Goal: Transaction & Acquisition: Book appointment/travel/reservation

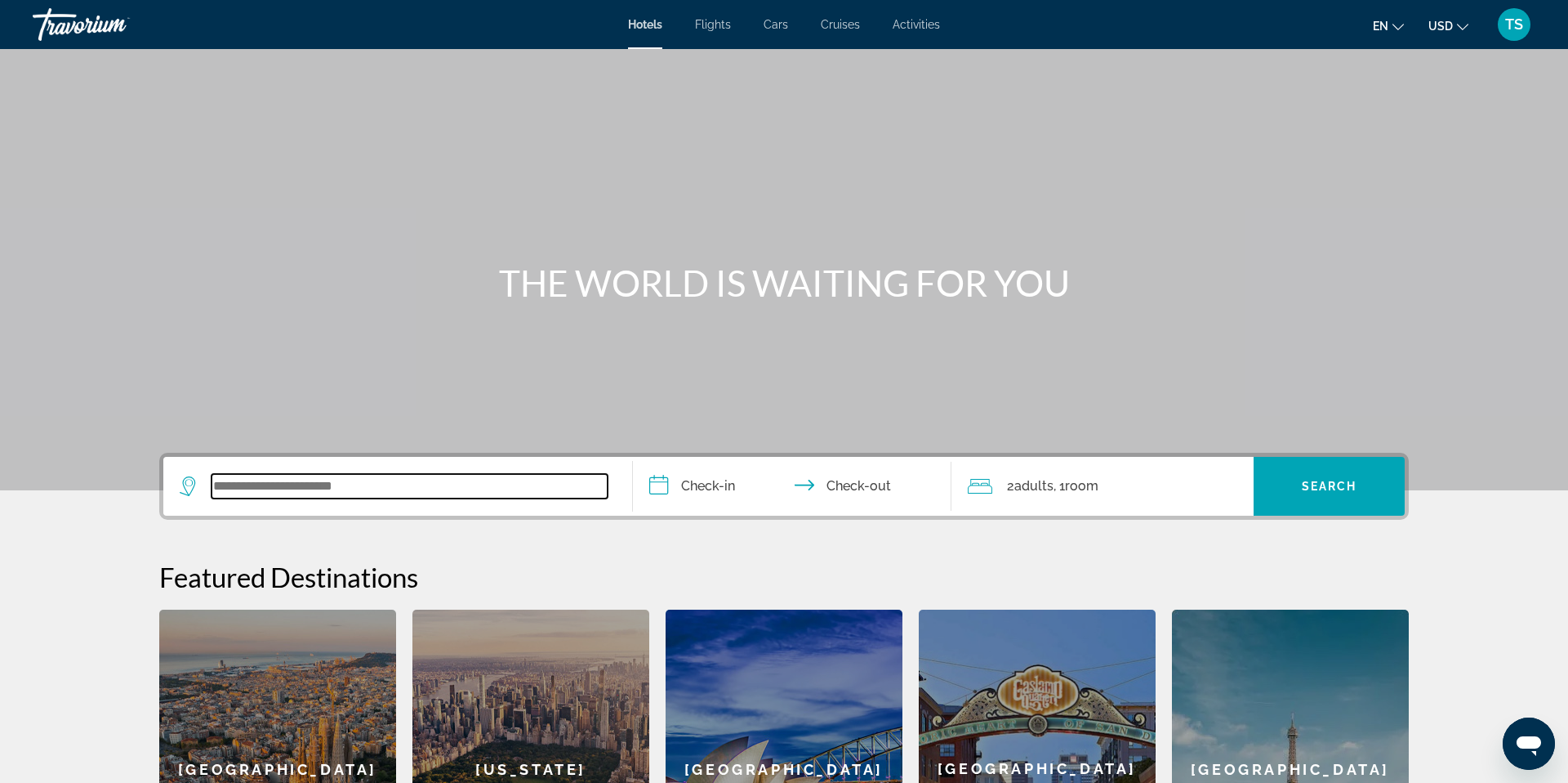
click at [399, 477] on input "Search widget" at bounding box center [410, 486] width 396 height 24
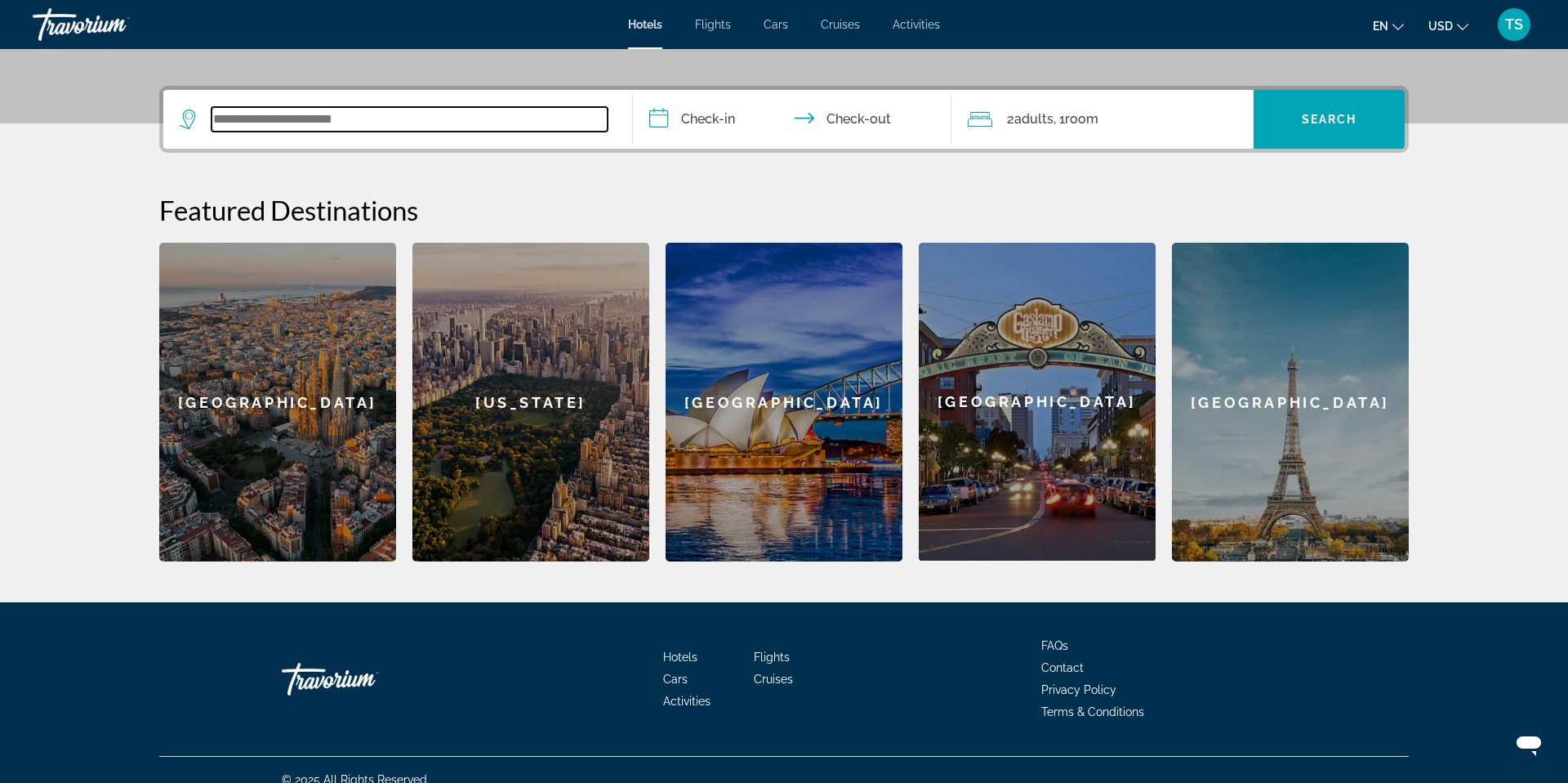
scroll to position [387, 0]
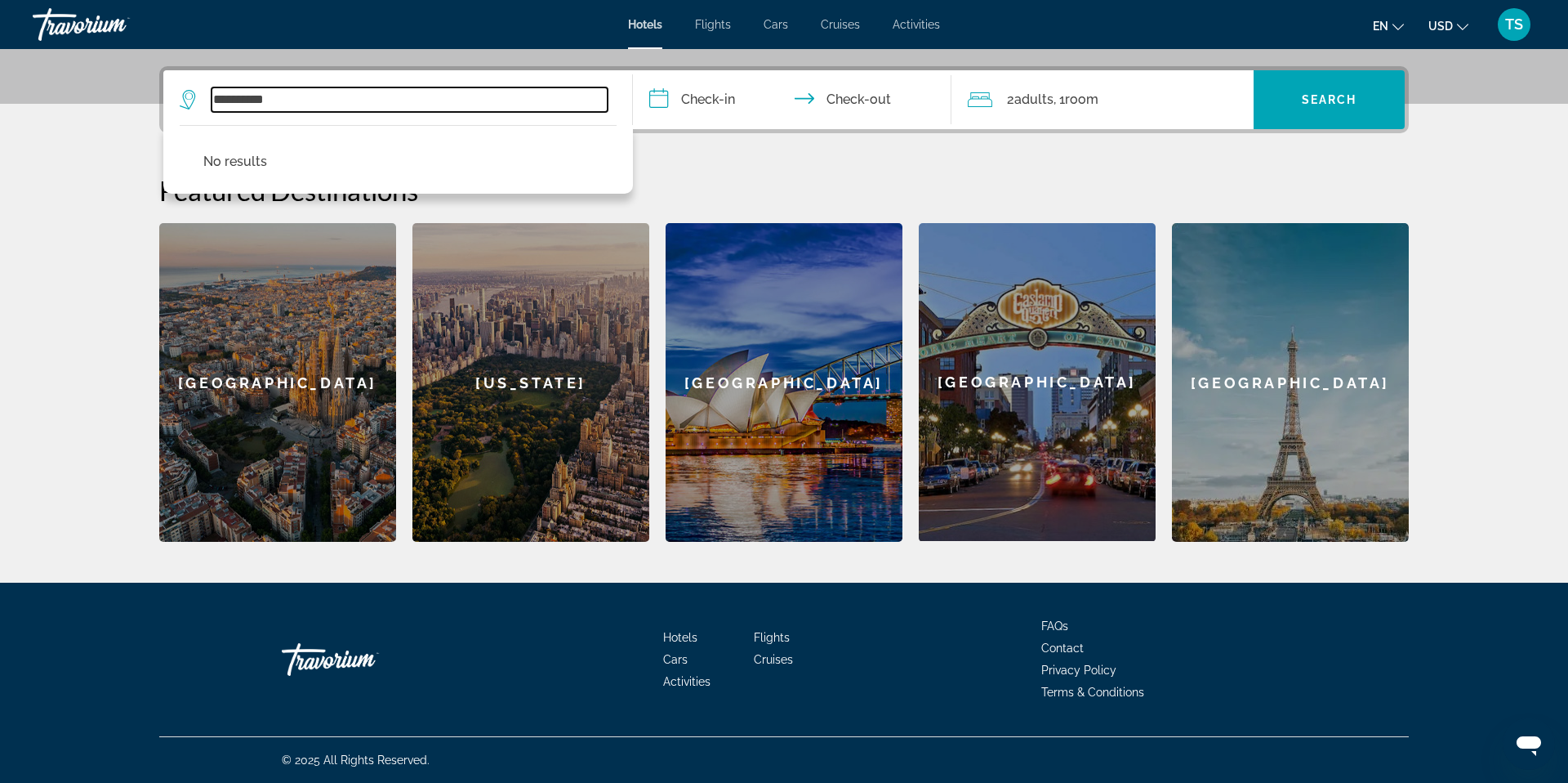
drag, startPoint x: 302, startPoint y: 101, endPoint x: 173, endPoint y: 95, distance: 129.1
click at [173, 95] on app-destination-search "**********" at bounding box center [398, 99] width 470 height 59
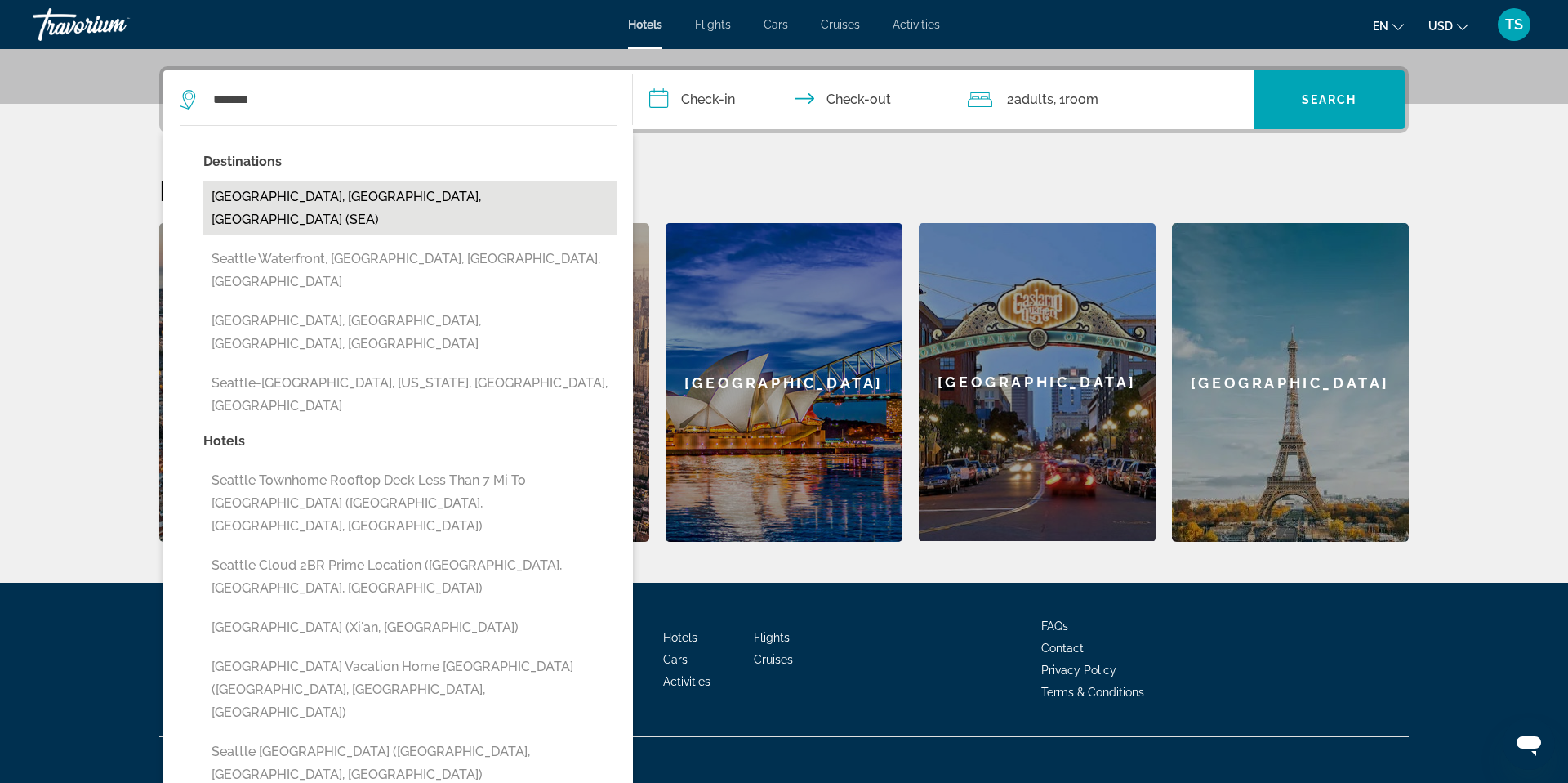
click at [340, 206] on button "[GEOGRAPHIC_DATA], [GEOGRAPHIC_DATA], [GEOGRAPHIC_DATA] (SEA)" at bounding box center [410, 208] width 414 height 54
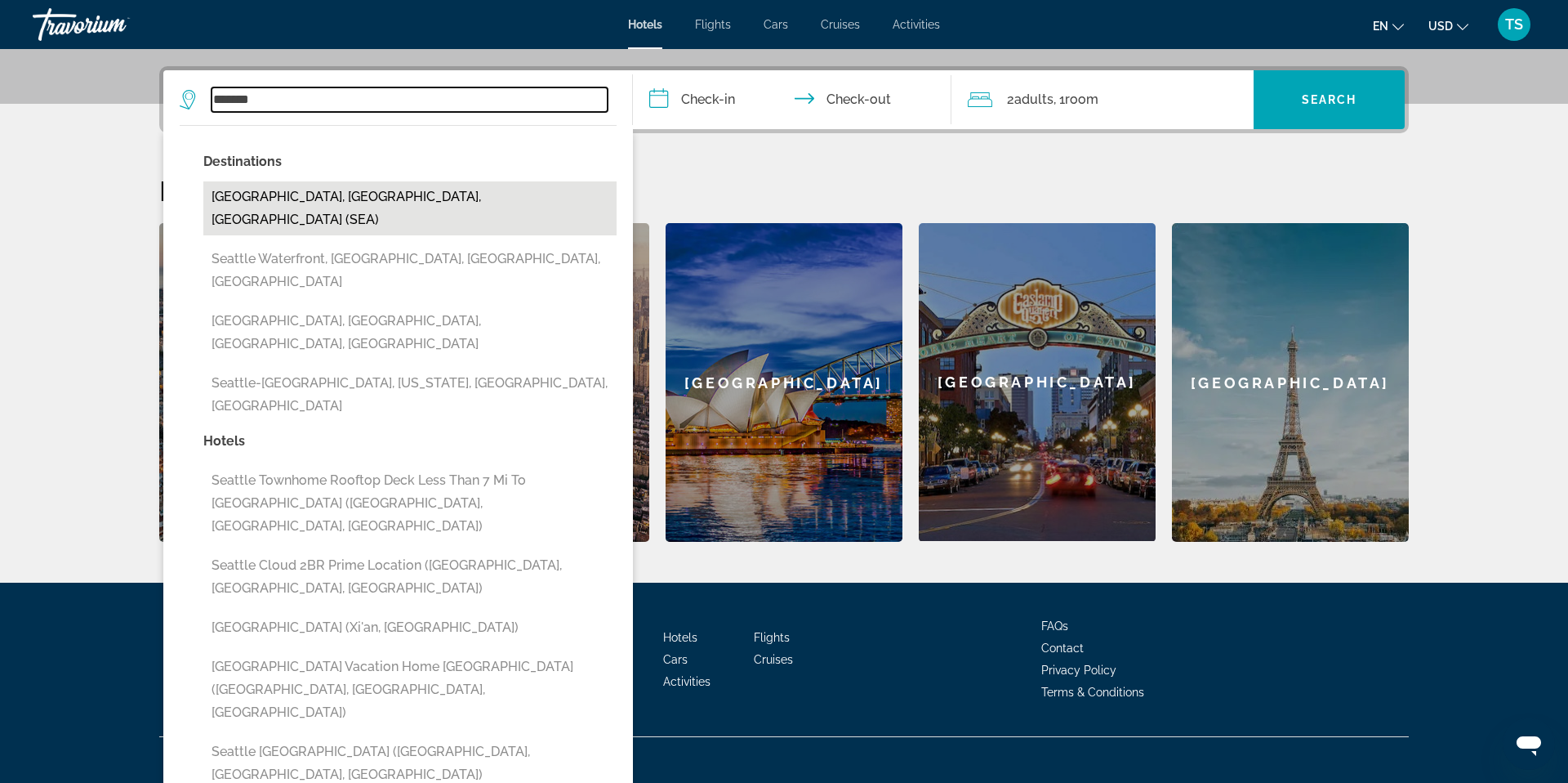
type input "**********"
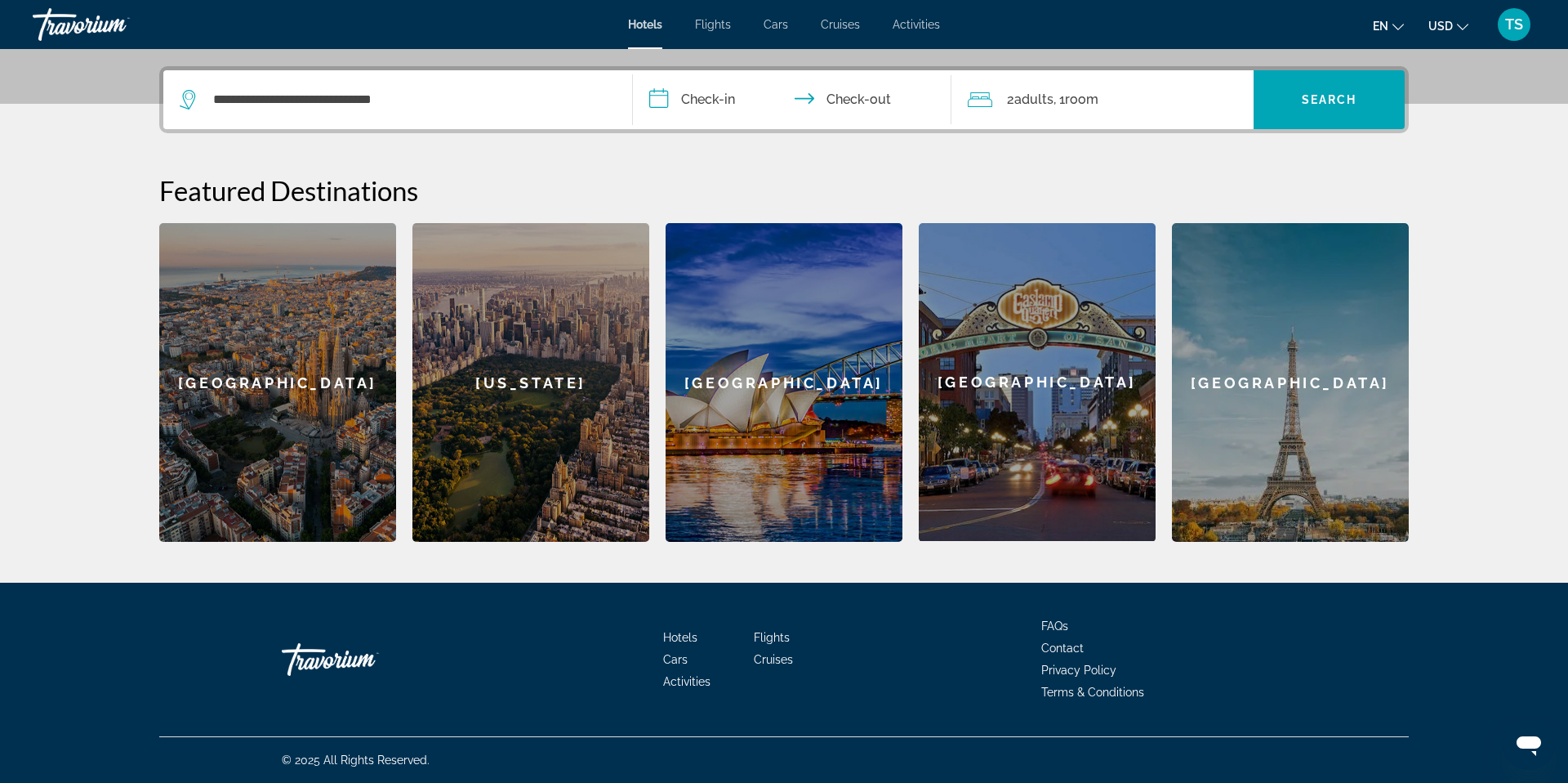
click at [732, 94] on input "**********" at bounding box center [796, 102] width 325 height 64
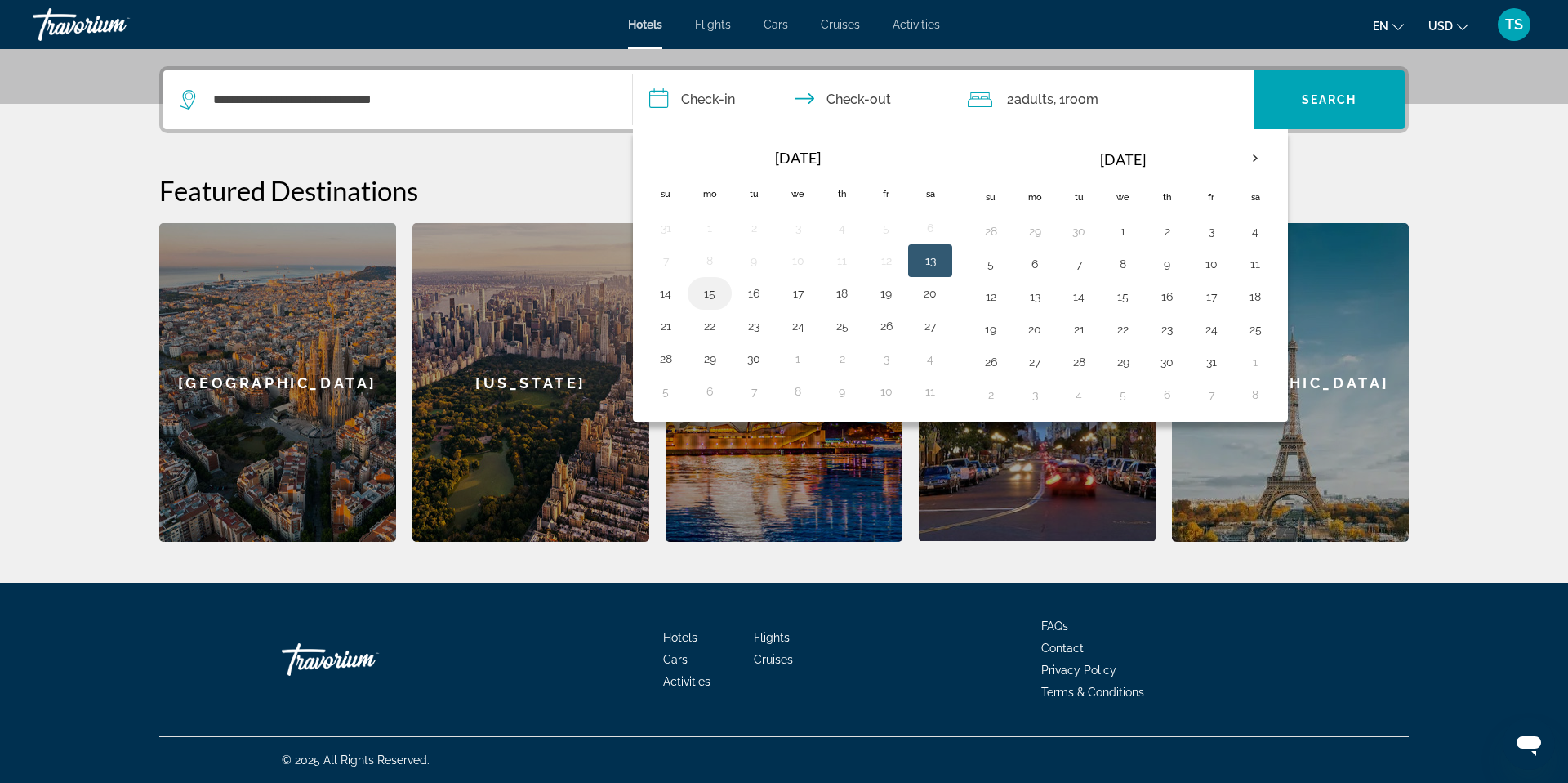
click at [709, 290] on button "15" at bounding box center [710, 293] width 26 height 22
click at [845, 287] on button "18" at bounding box center [842, 293] width 26 height 22
type input "**********"
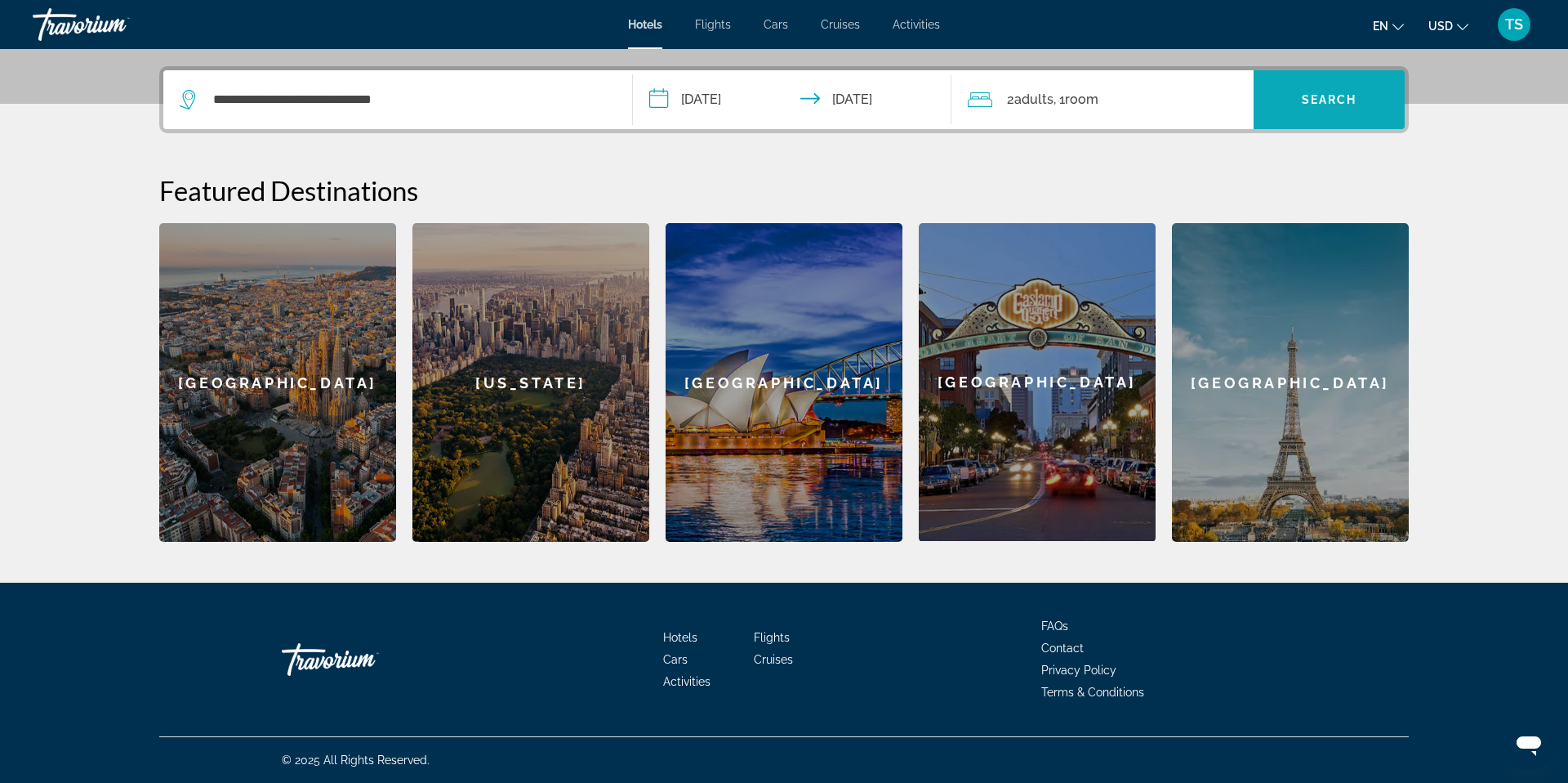
click at [1331, 77] on span "Search widget" at bounding box center [1329, 99] width 151 height 59
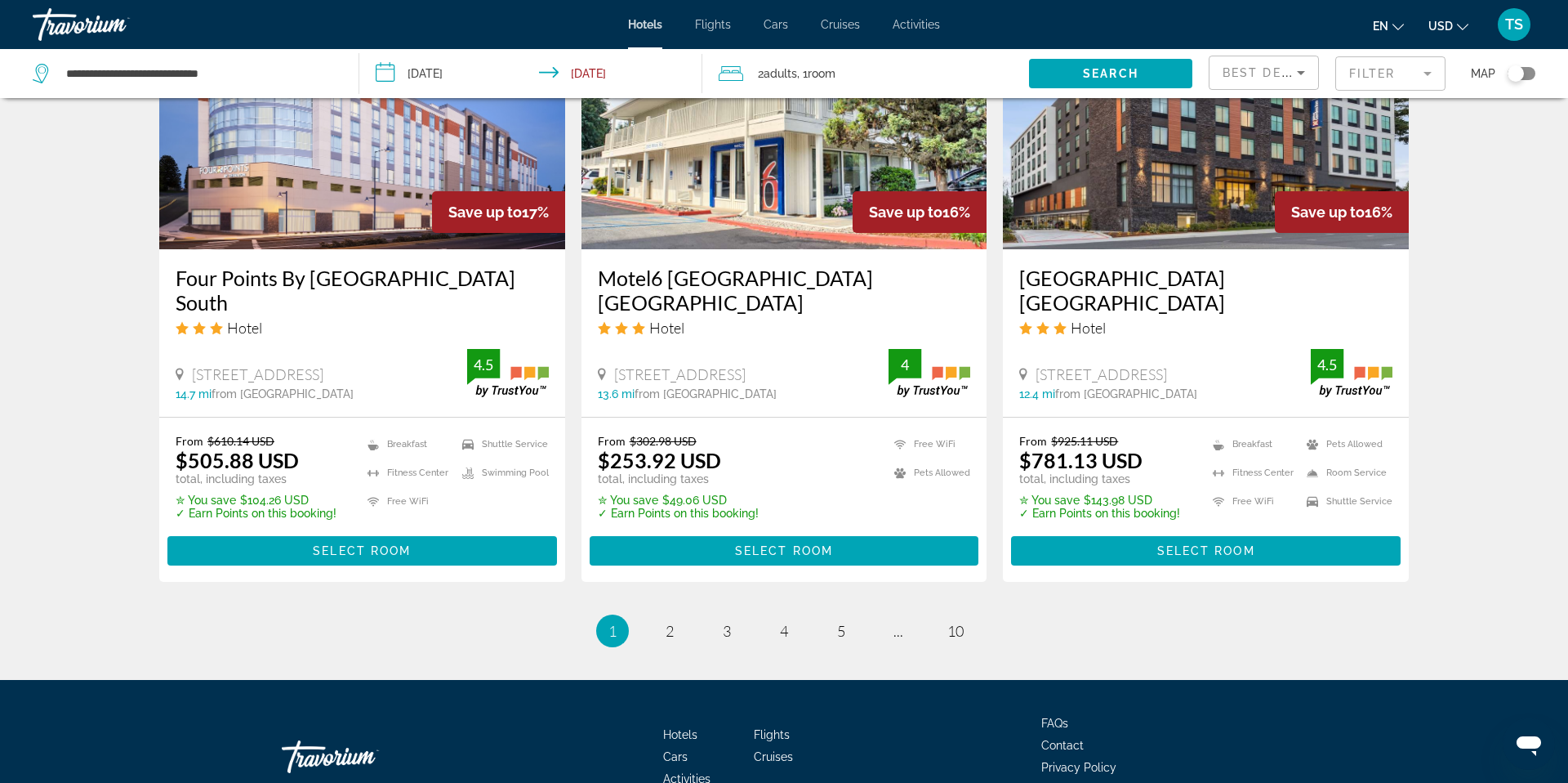
scroll to position [2094, 0]
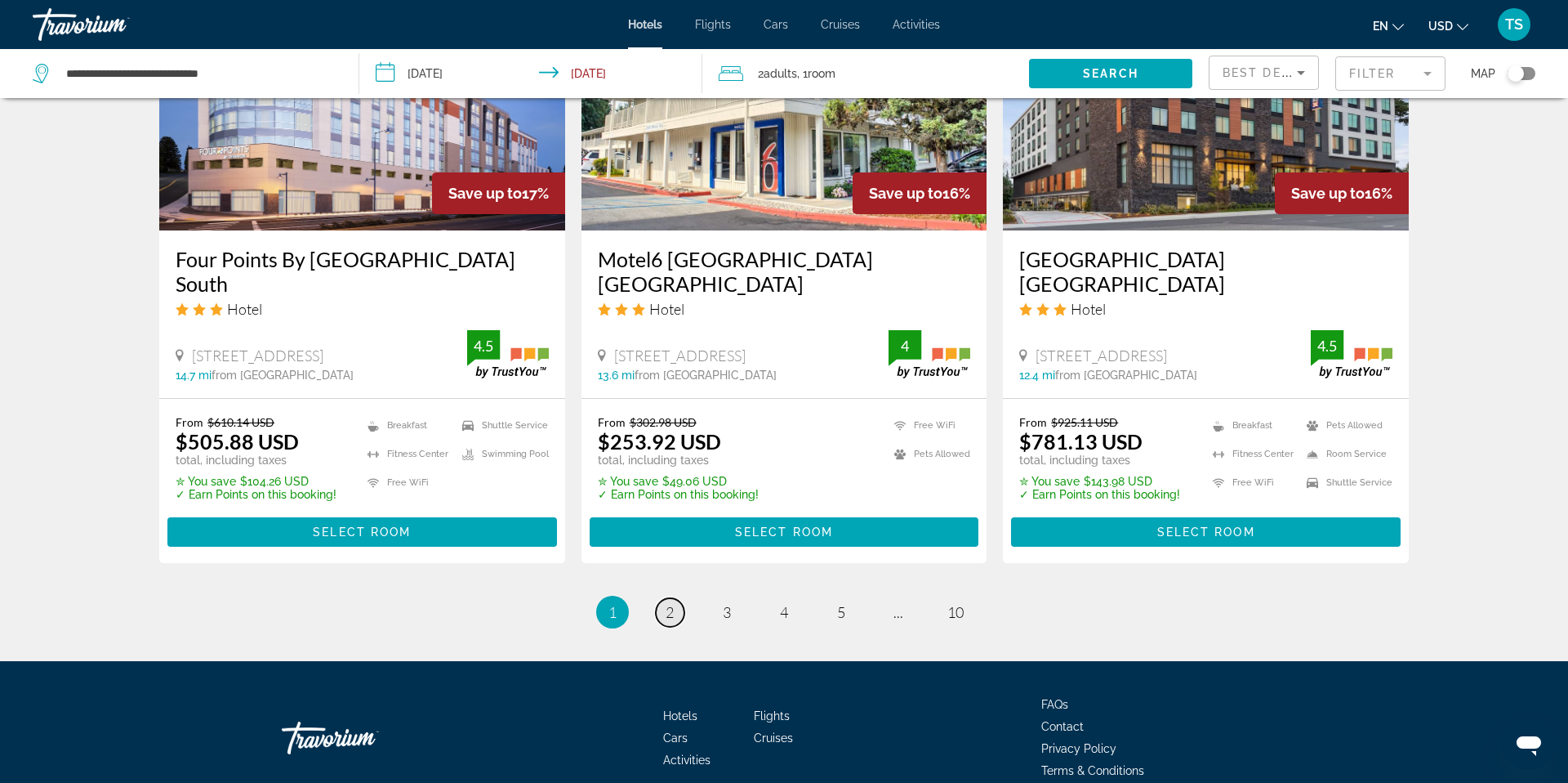
click at [663, 598] on link "page 2" at bounding box center [670, 612] width 29 height 29
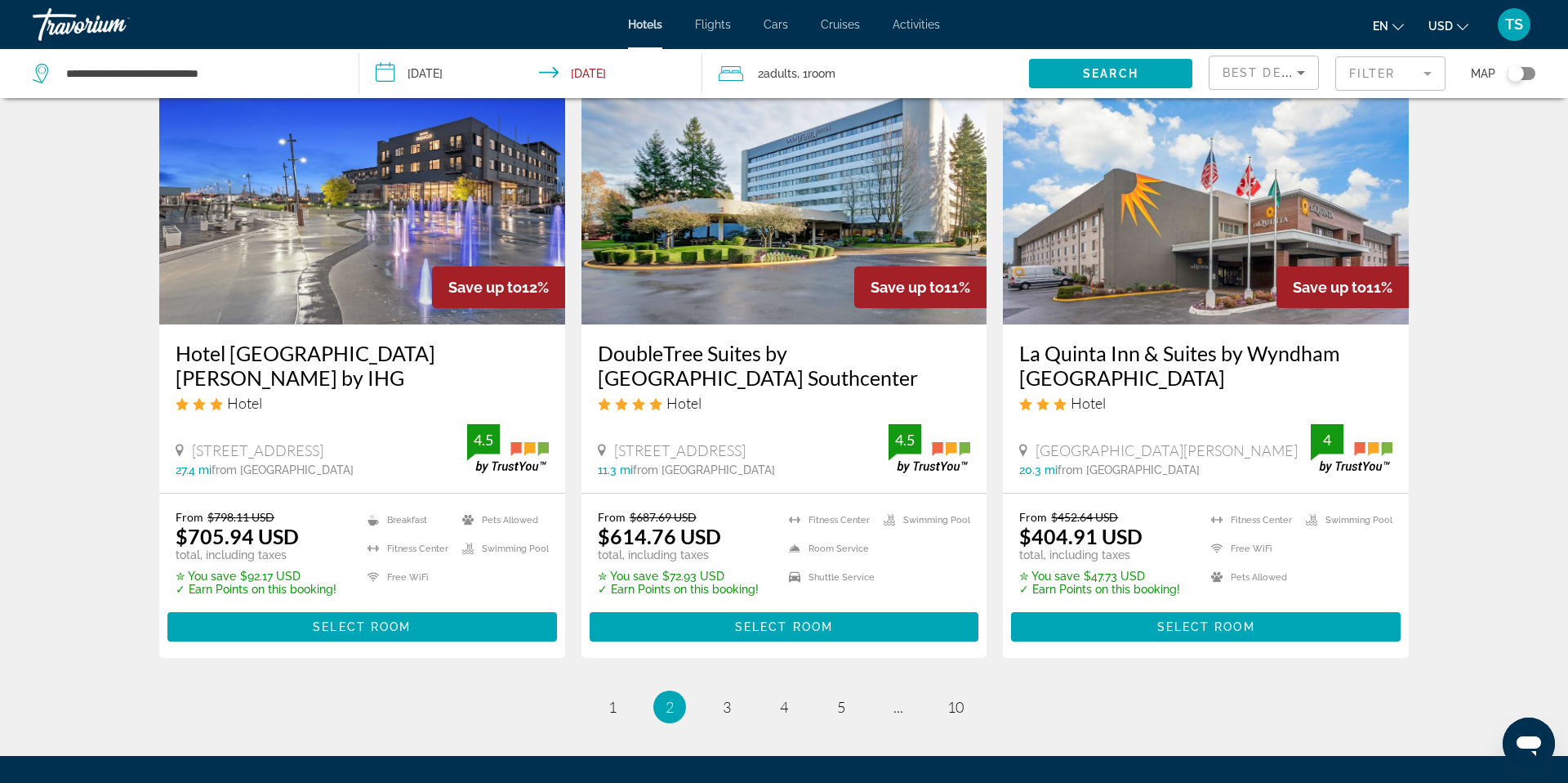
scroll to position [2147, 0]
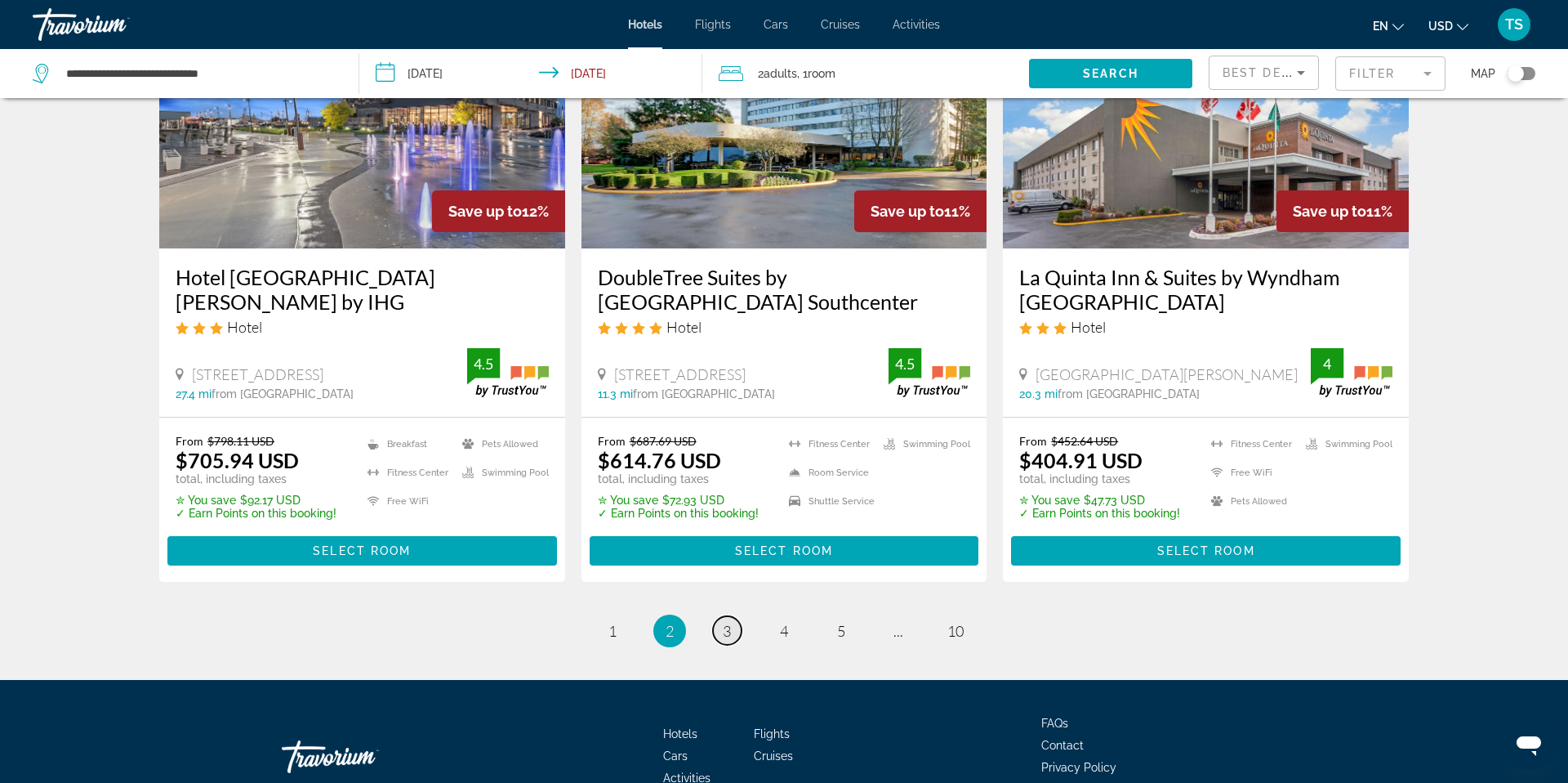
click at [728, 622] on span "3" at bounding box center [727, 631] width 8 height 18
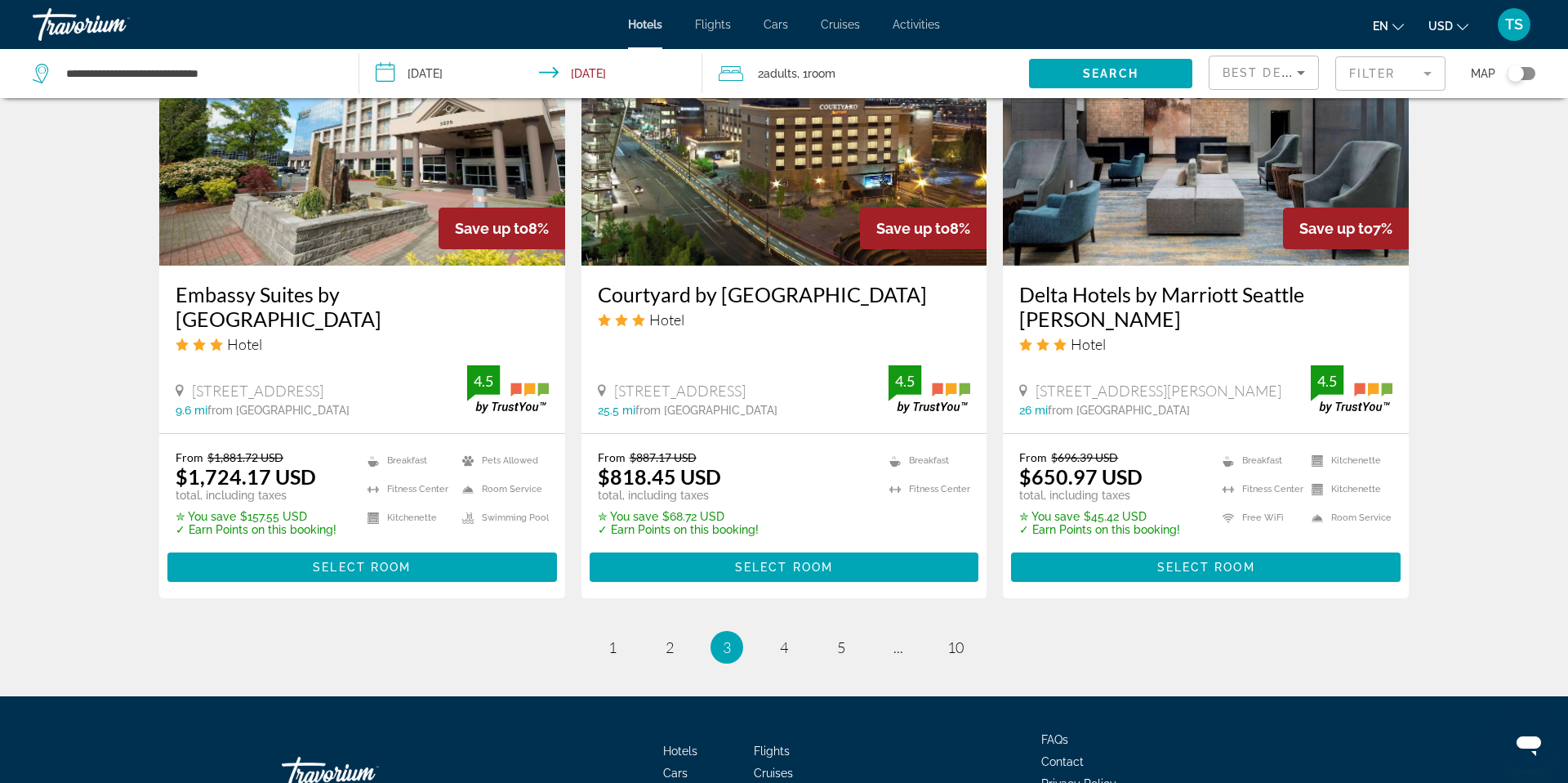
scroll to position [2121, 0]
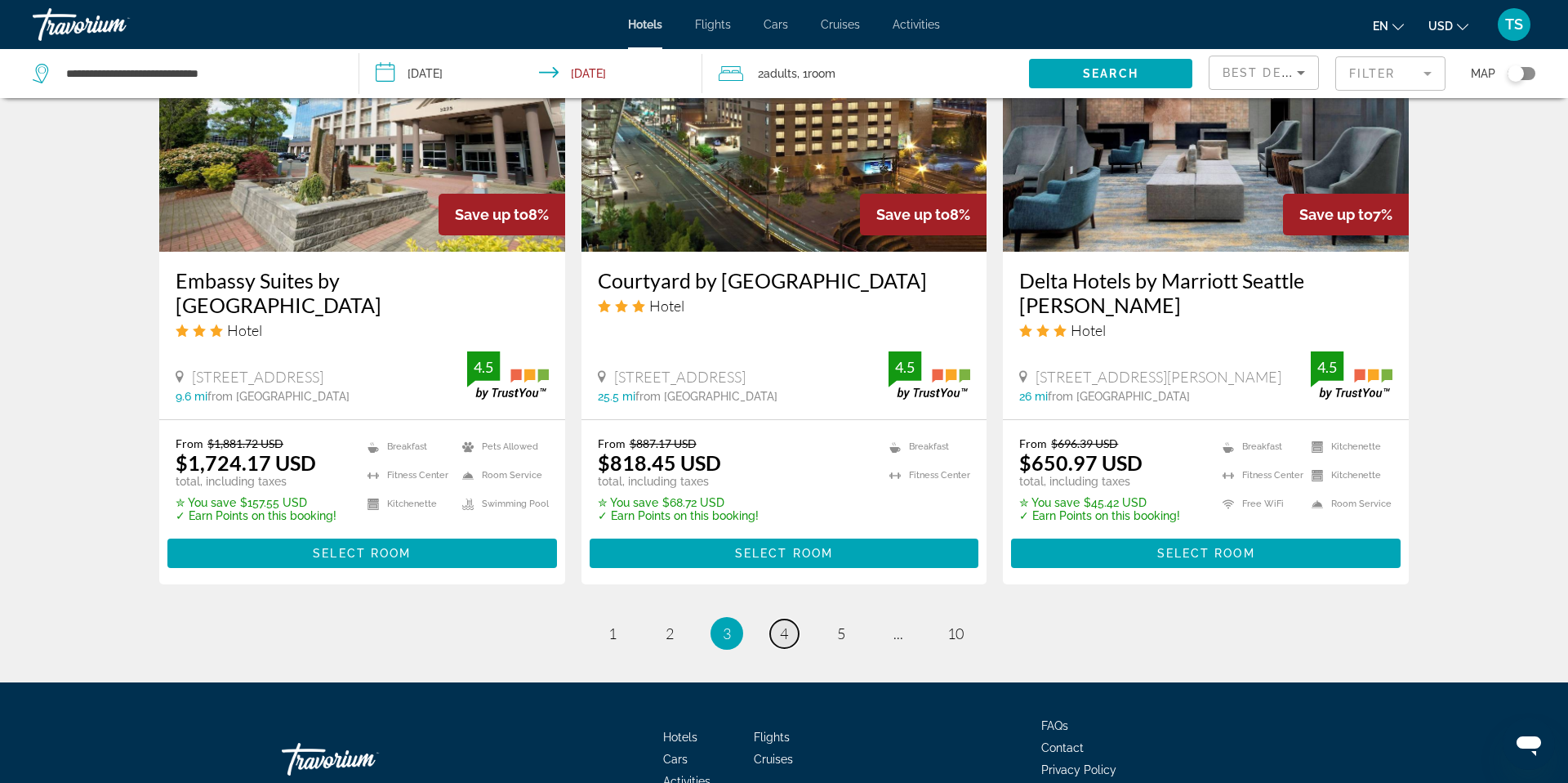
click at [778, 619] on link "page 4" at bounding box center [784, 634] width 29 height 29
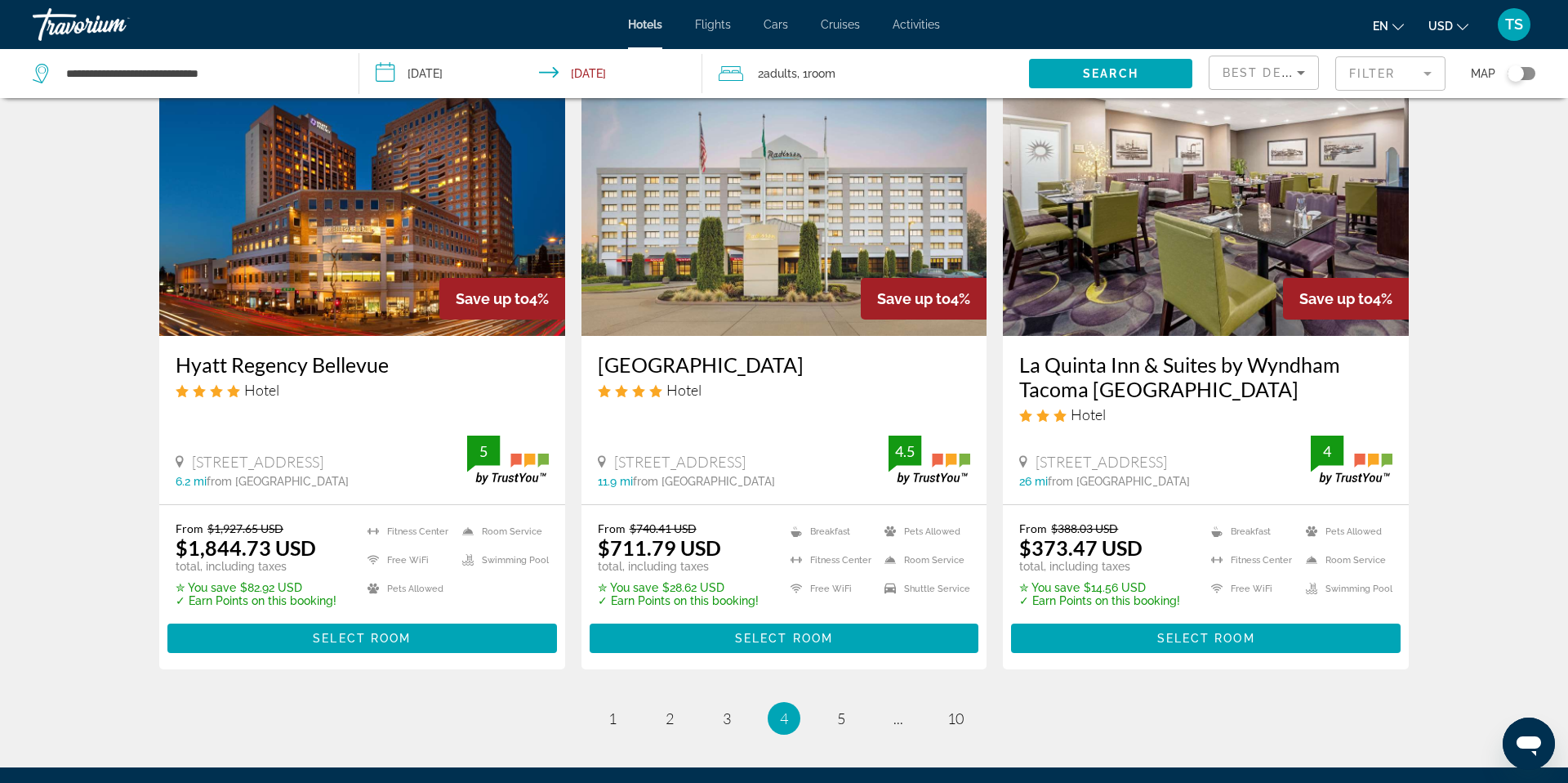
scroll to position [2121, 0]
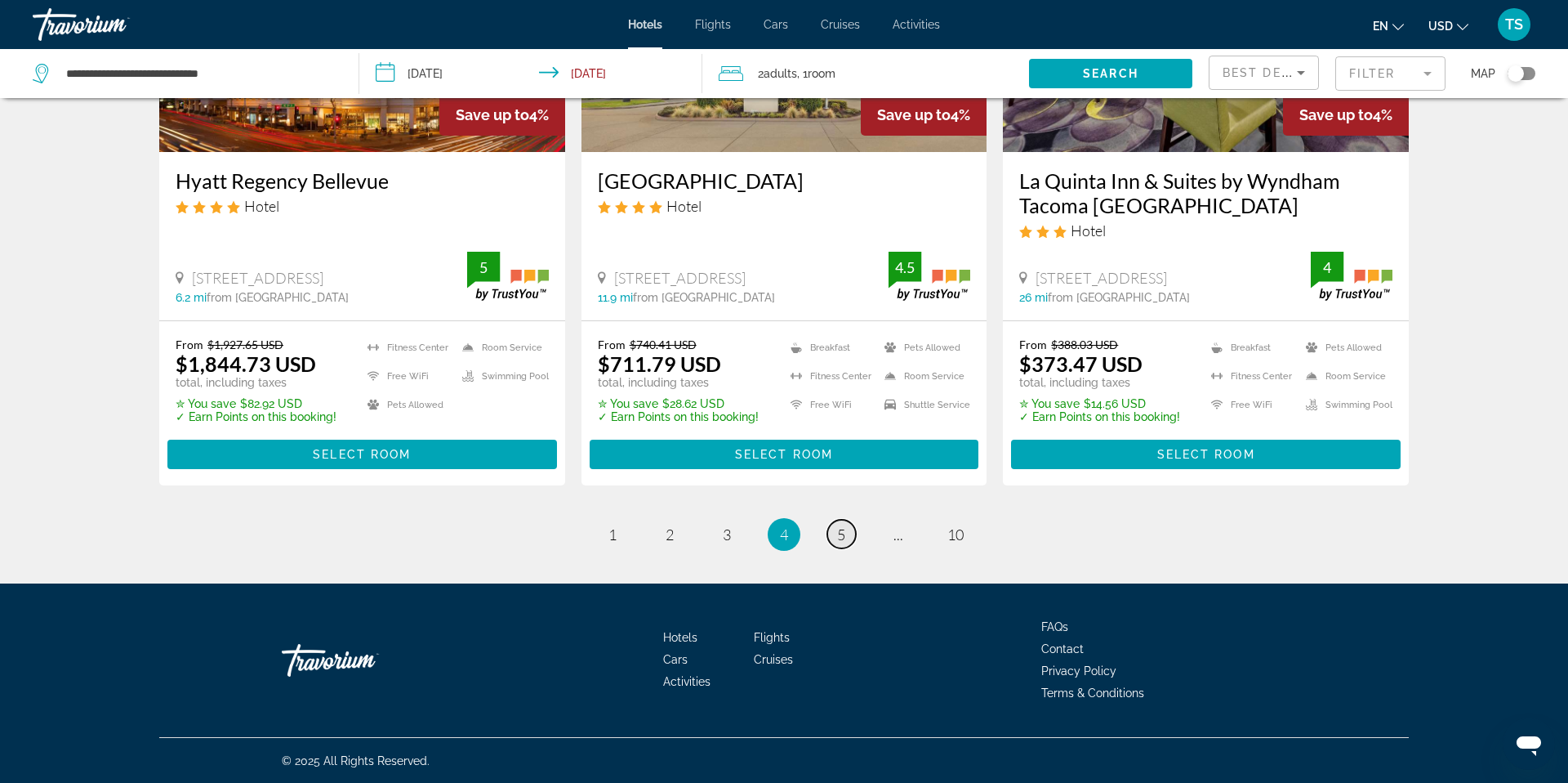
click at [843, 534] on span "5" at bounding box center [841, 534] width 8 height 18
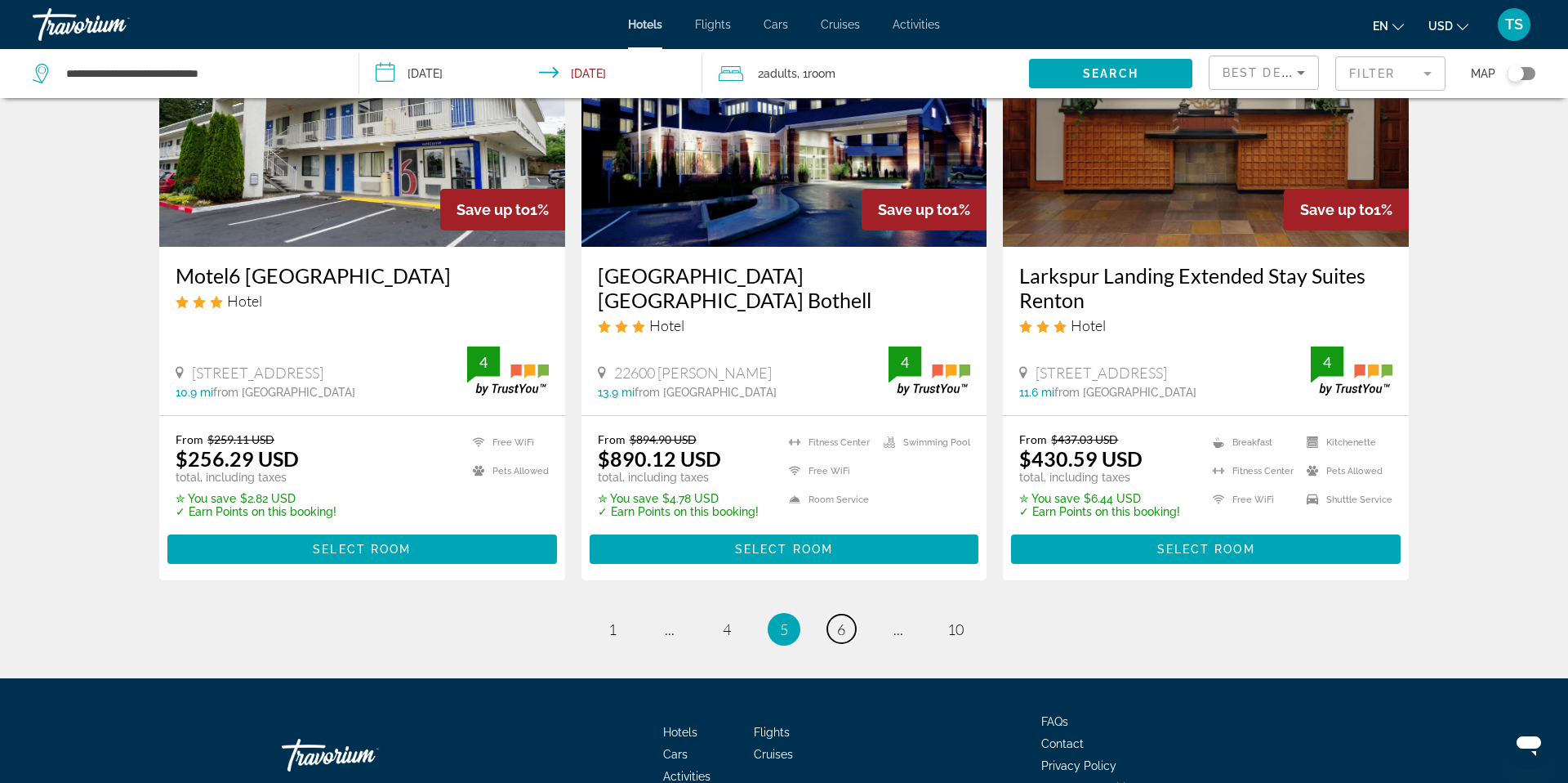
scroll to position [2147, 0]
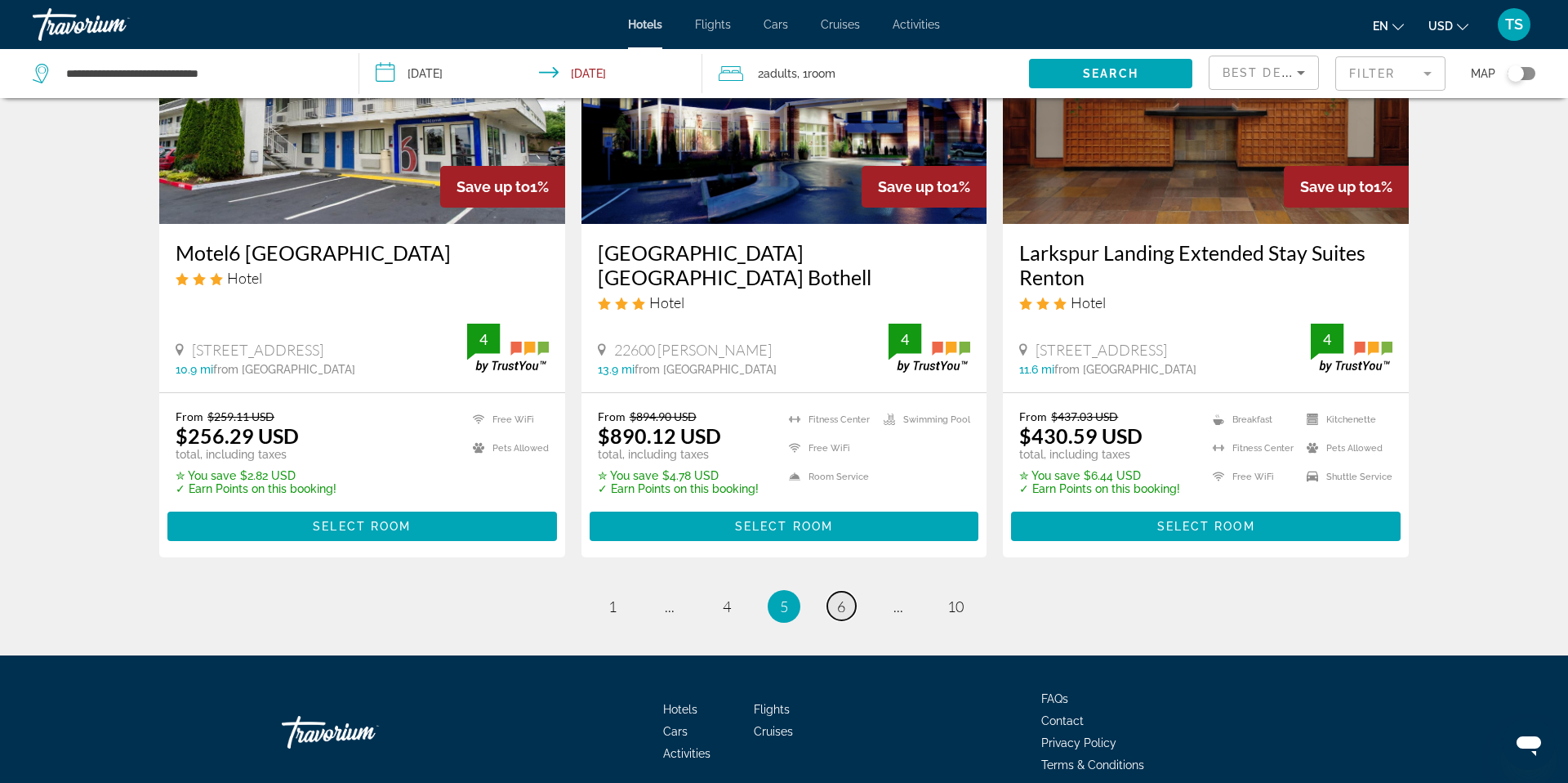
click at [847, 591] on link "page 6" at bounding box center [841, 605] width 29 height 29
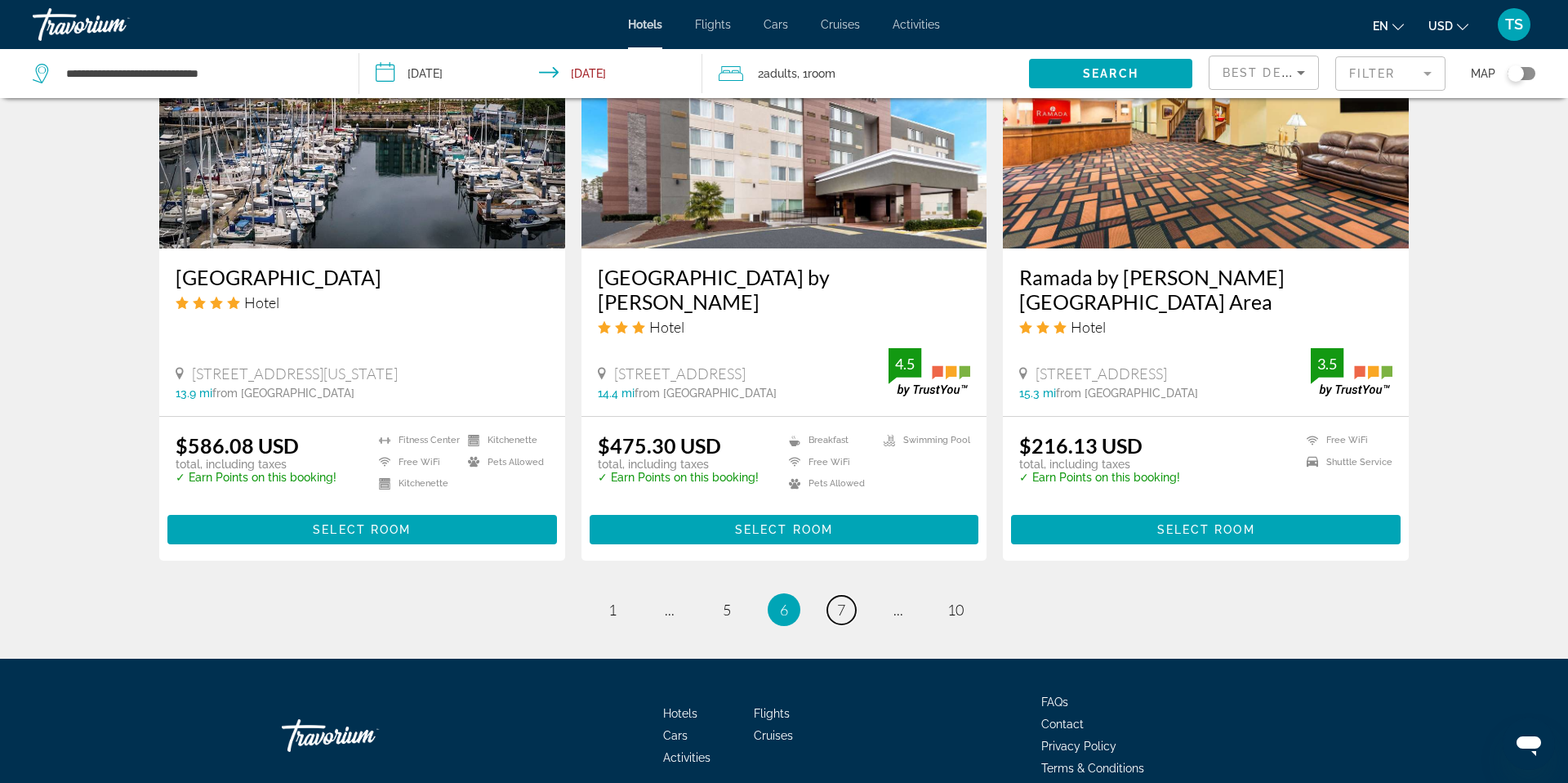
scroll to position [2035, 0]
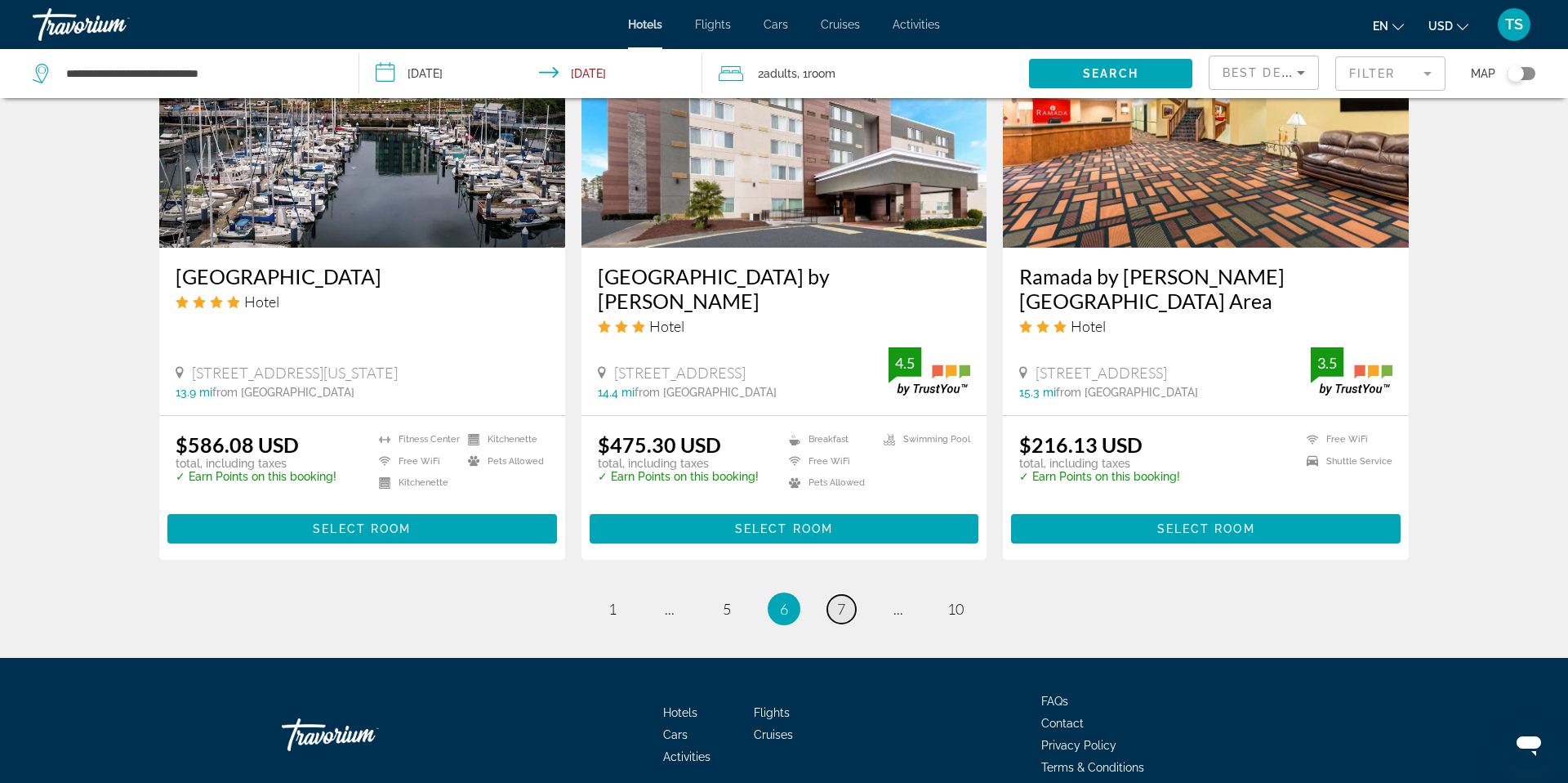
click at [830, 595] on link "page 7" at bounding box center [841, 609] width 29 height 29
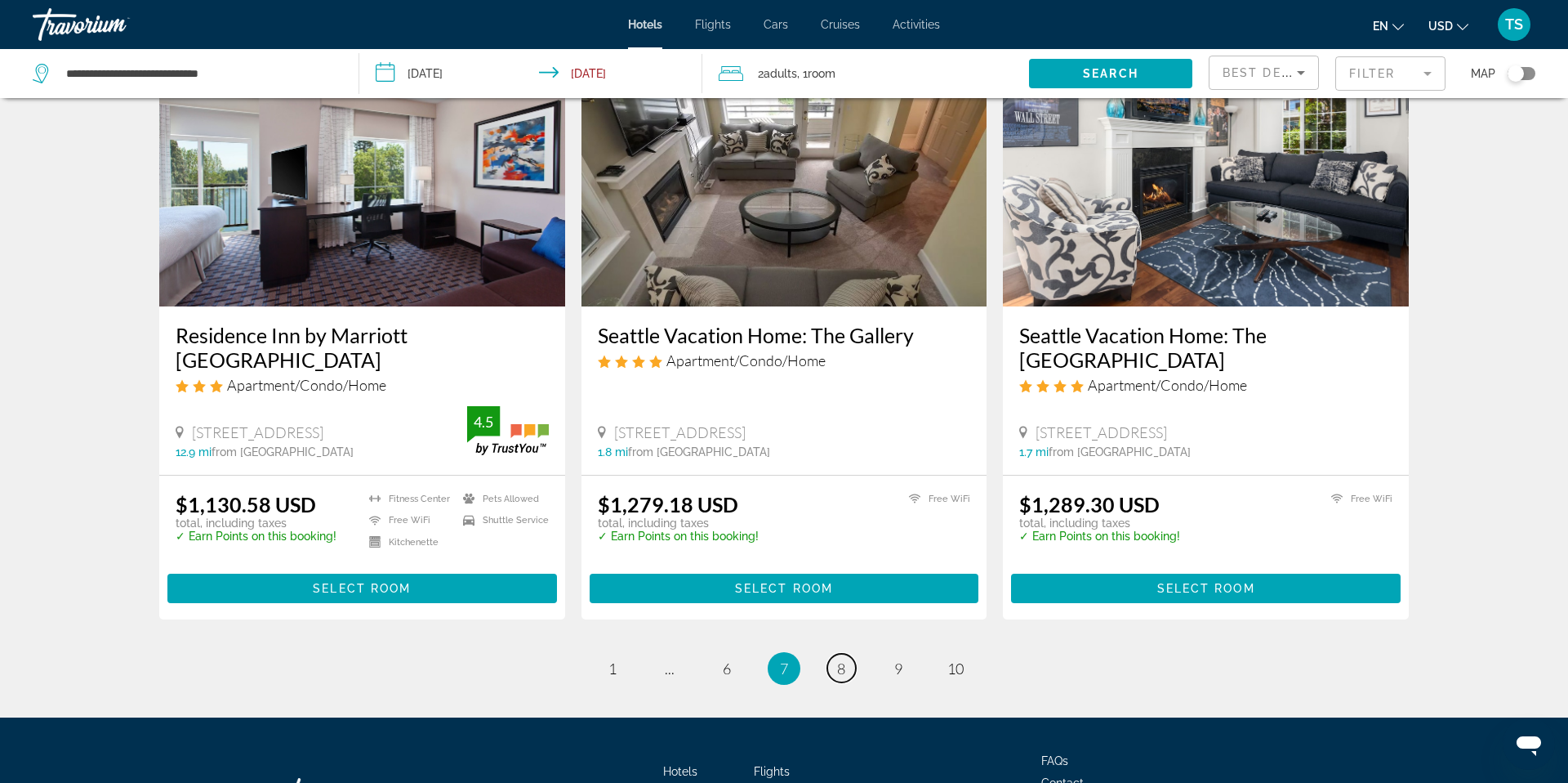
scroll to position [2040, 0]
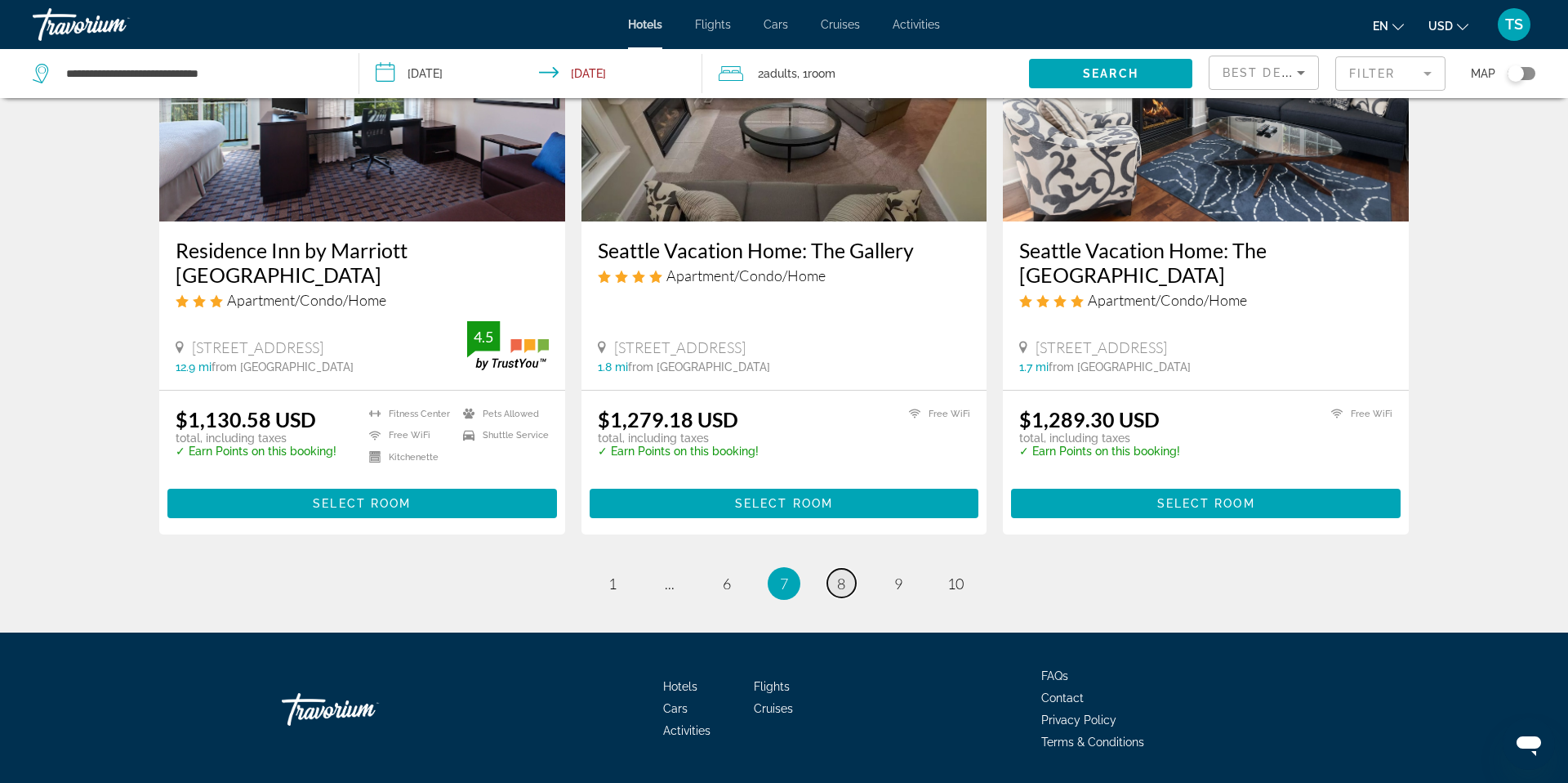
click at [836, 569] on link "page 8" at bounding box center [841, 583] width 29 height 29
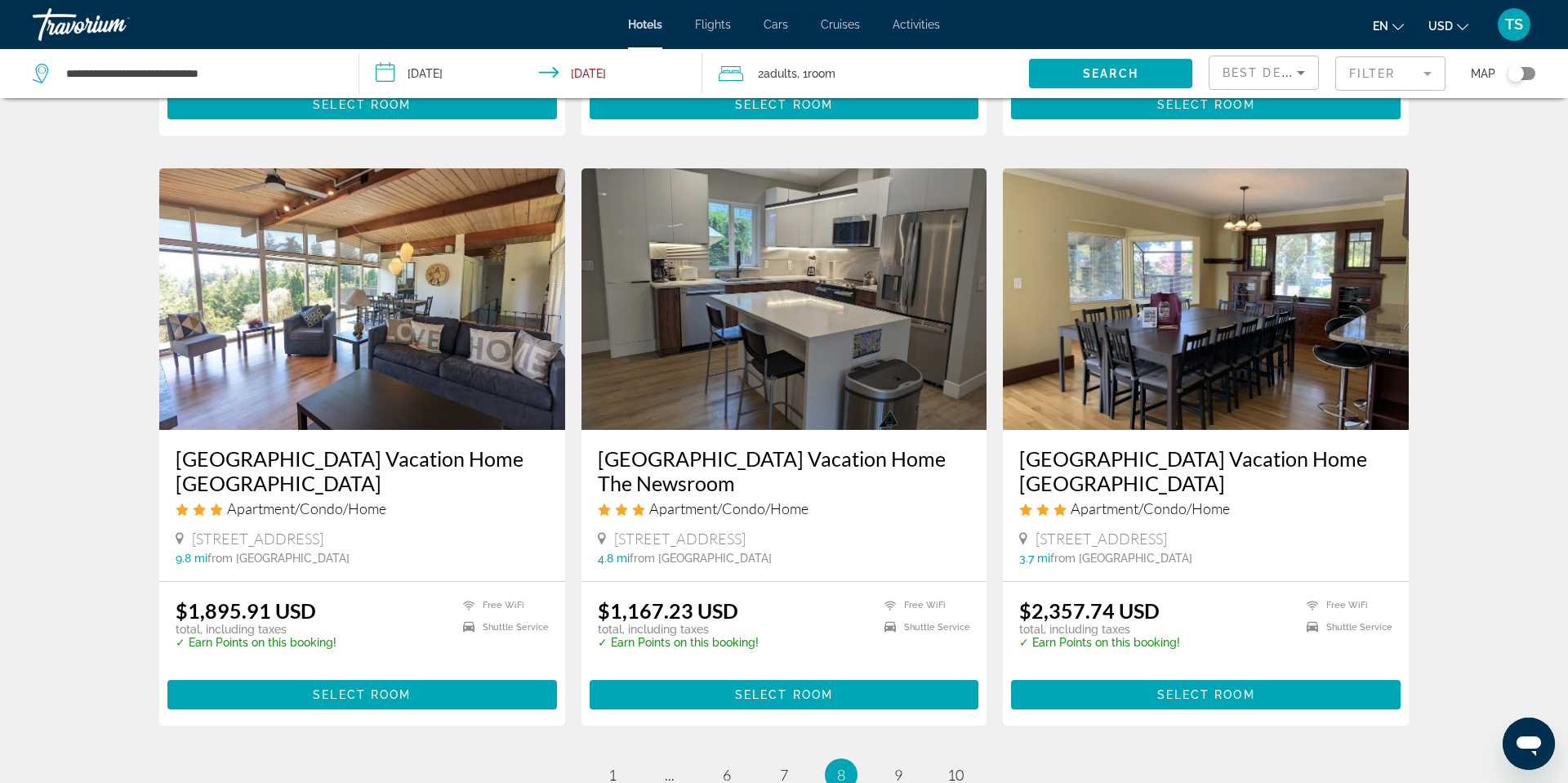
scroll to position [1941, 0]
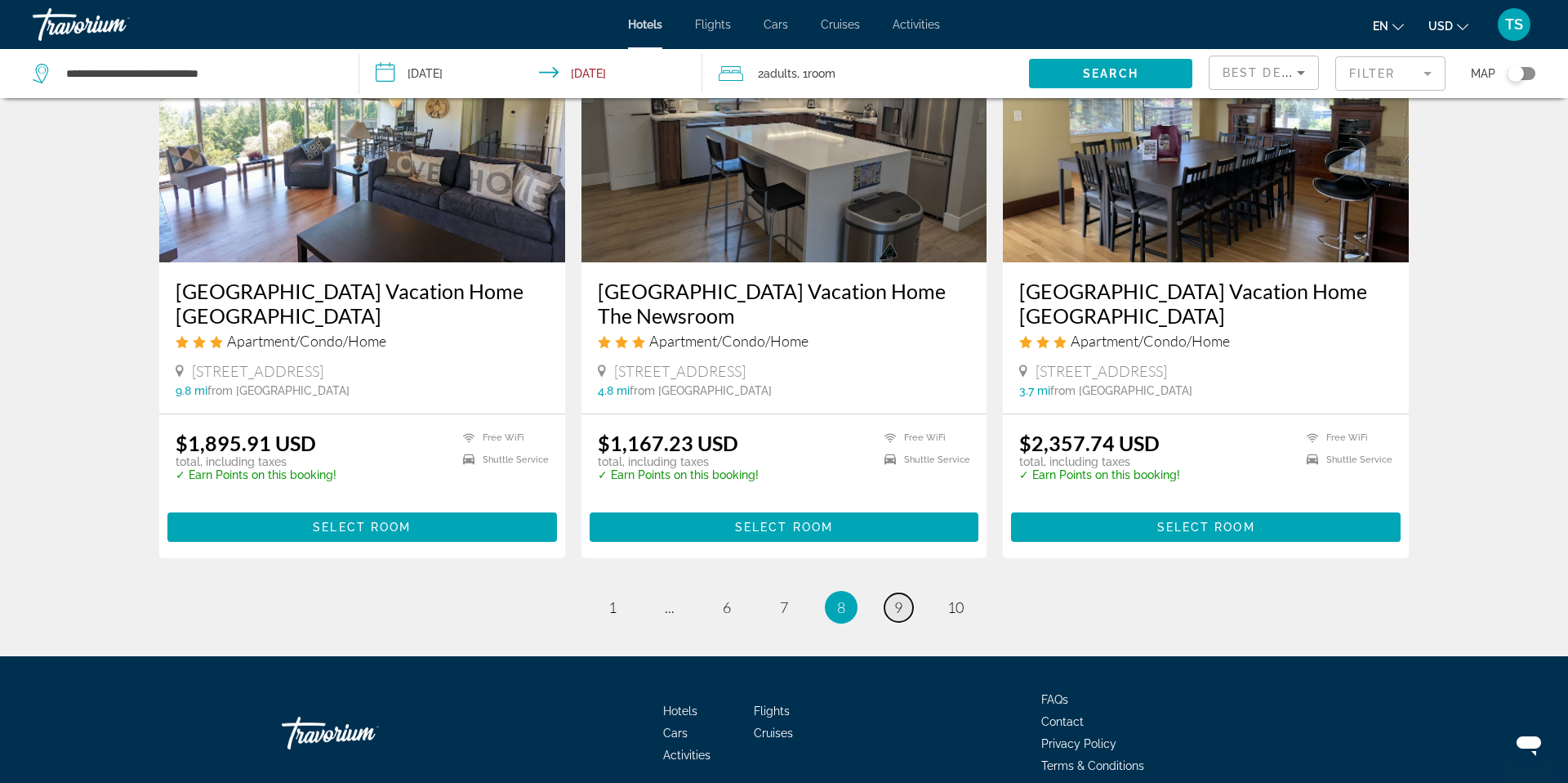
click at [897, 598] on span "9" at bounding box center [898, 606] width 8 height 18
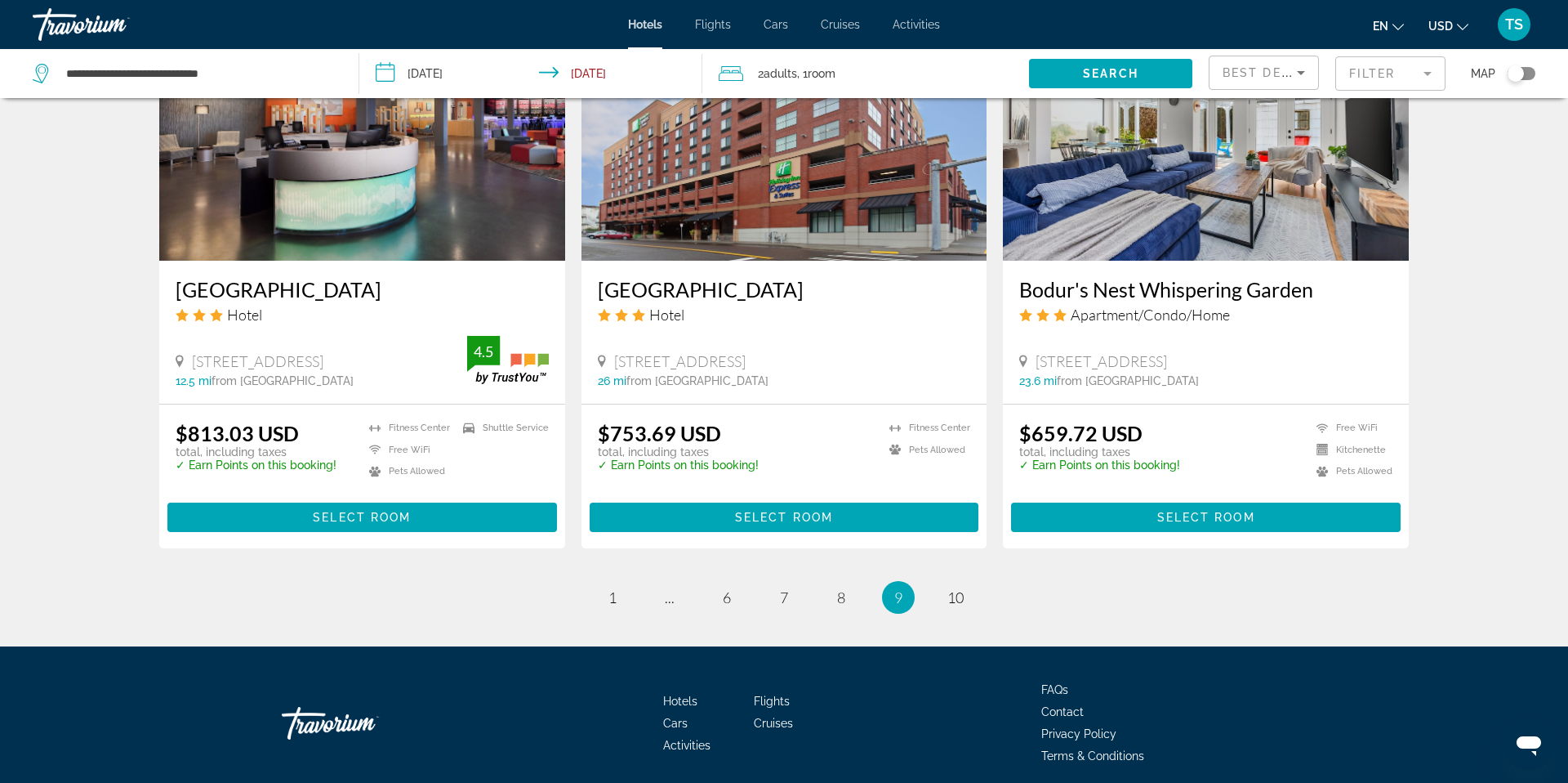
scroll to position [1999, 0]
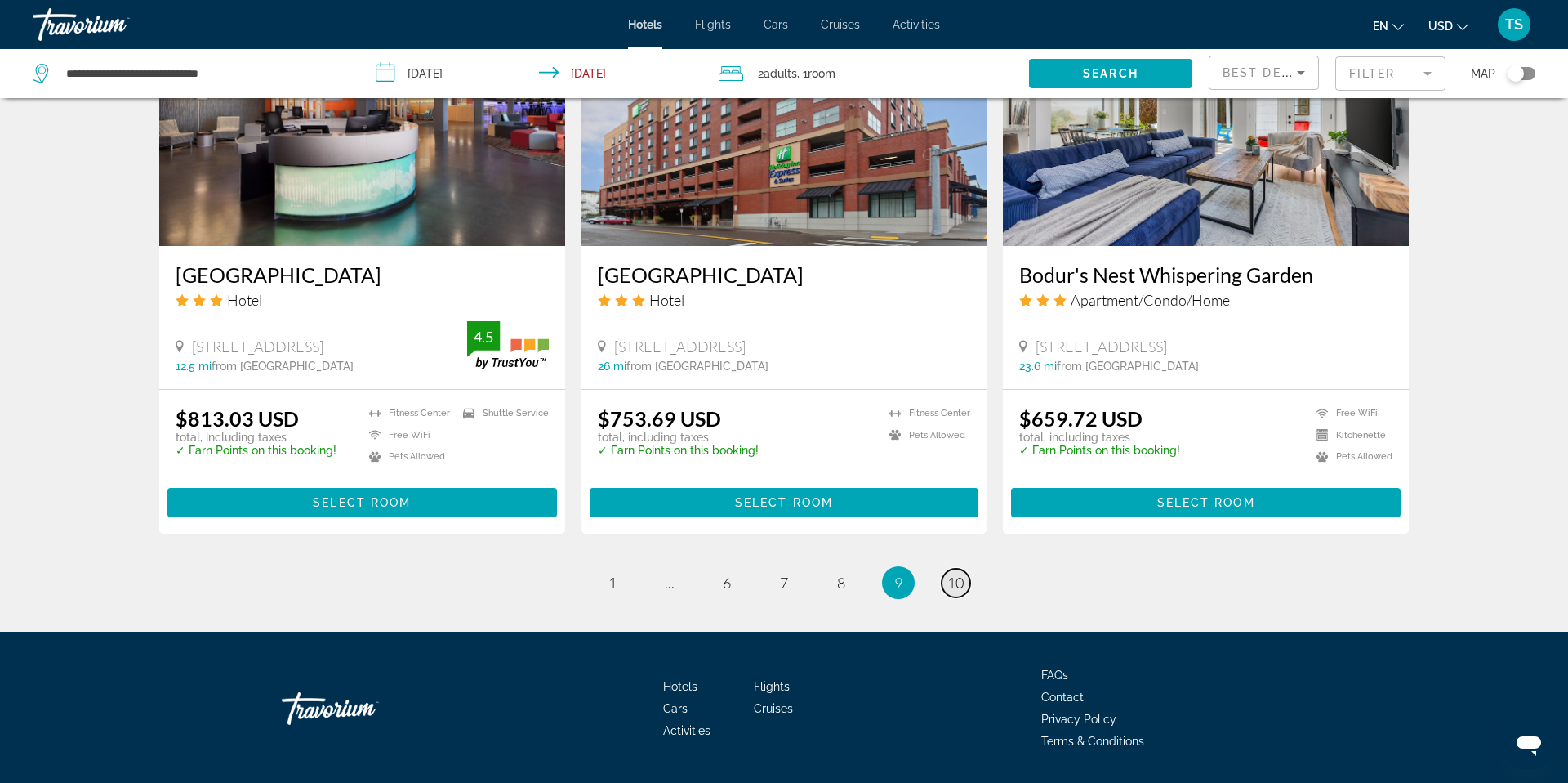
click at [955, 574] on span "10" at bounding box center [954, 582] width 16 height 18
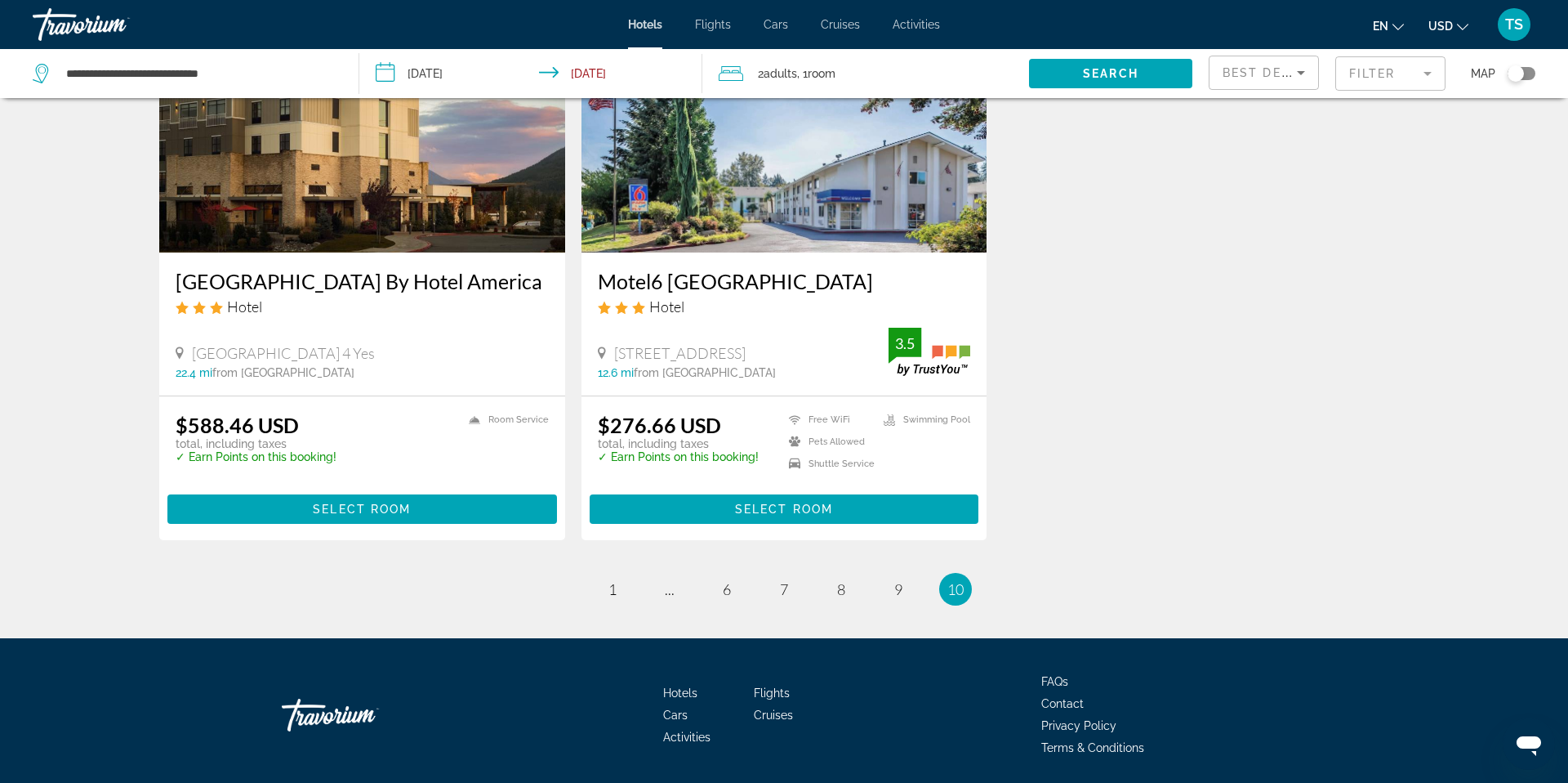
scroll to position [220, 0]
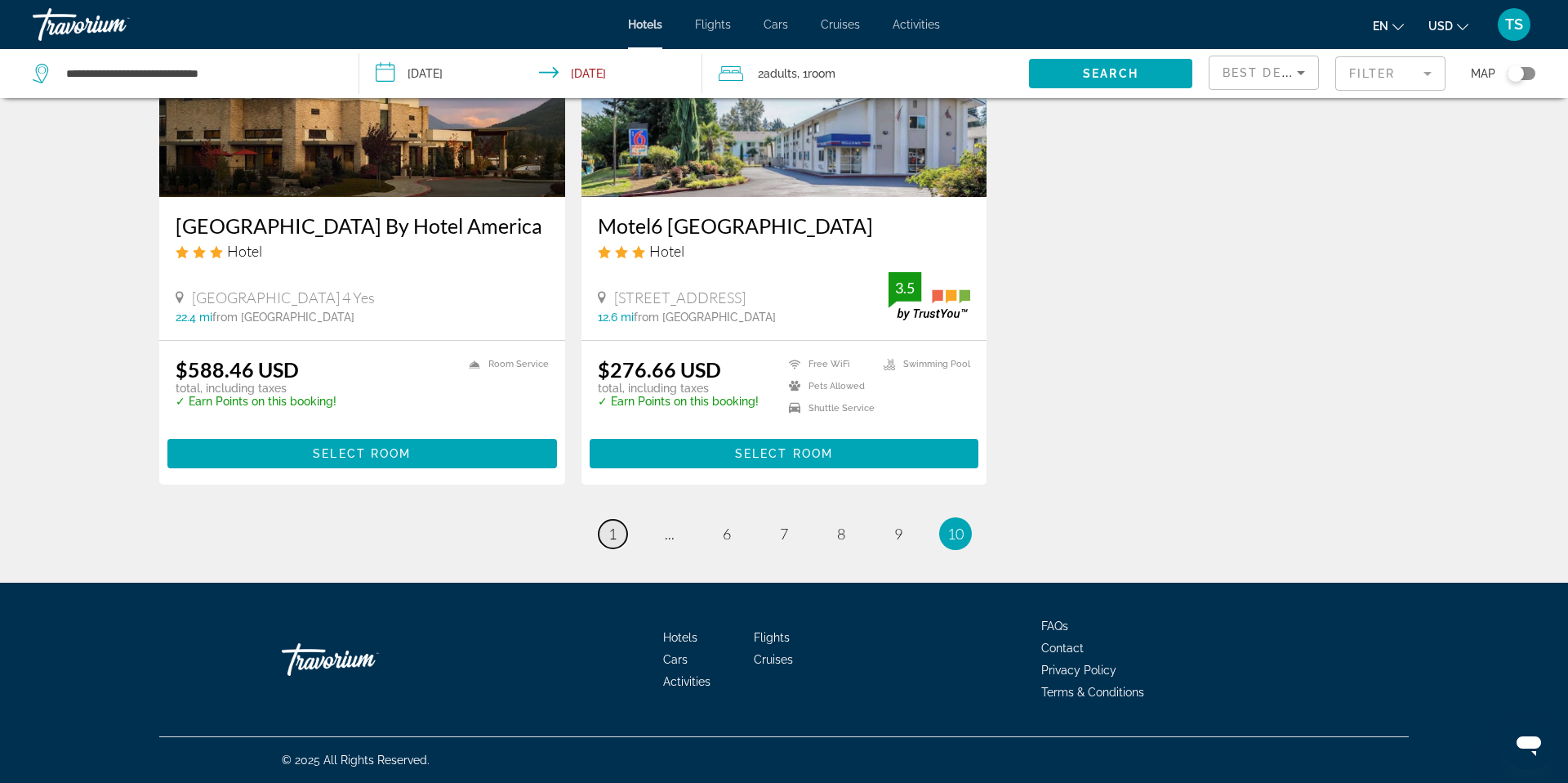
click at [612, 530] on span "1" at bounding box center [613, 533] width 8 height 18
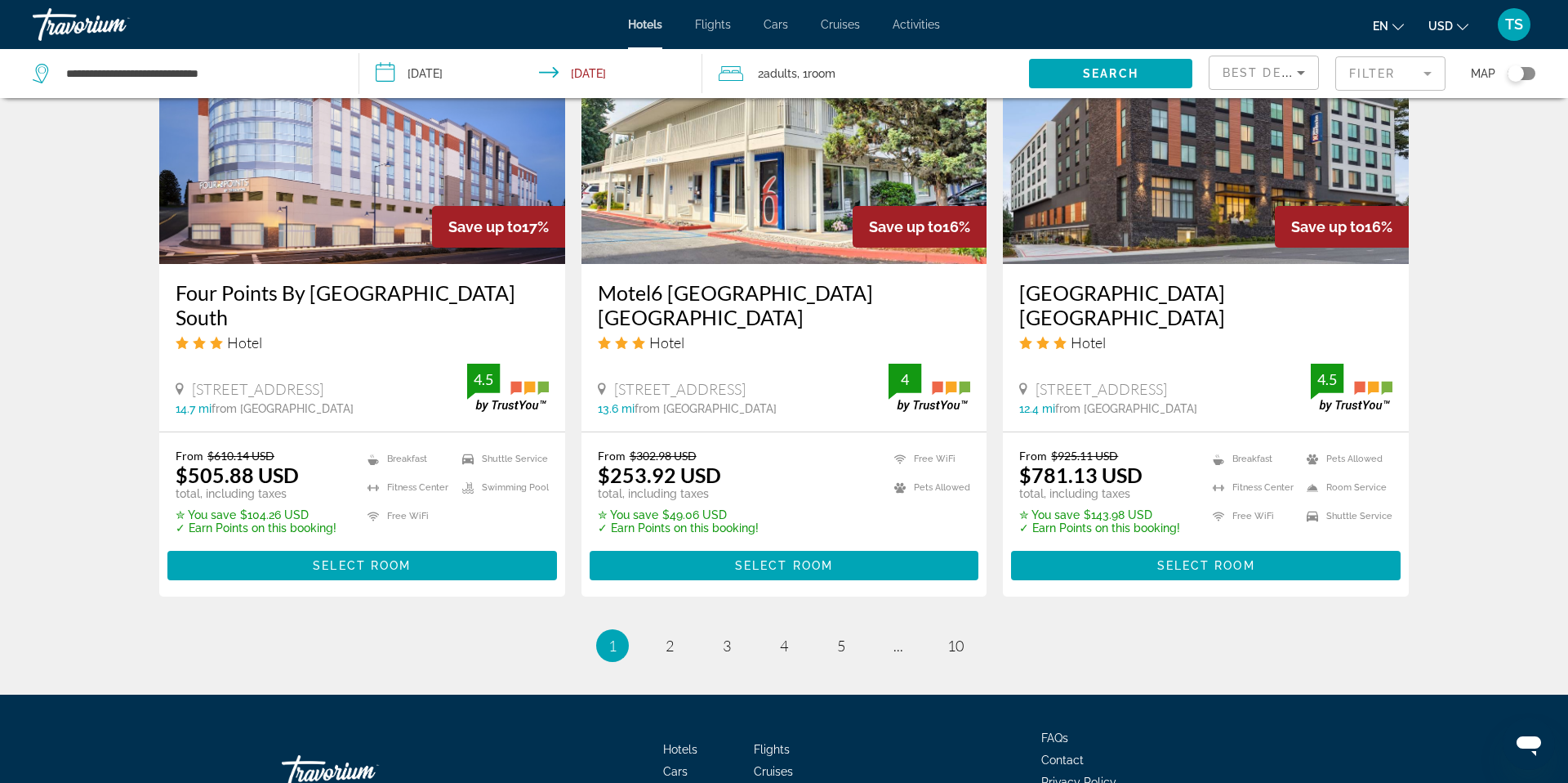
scroll to position [2121, 0]
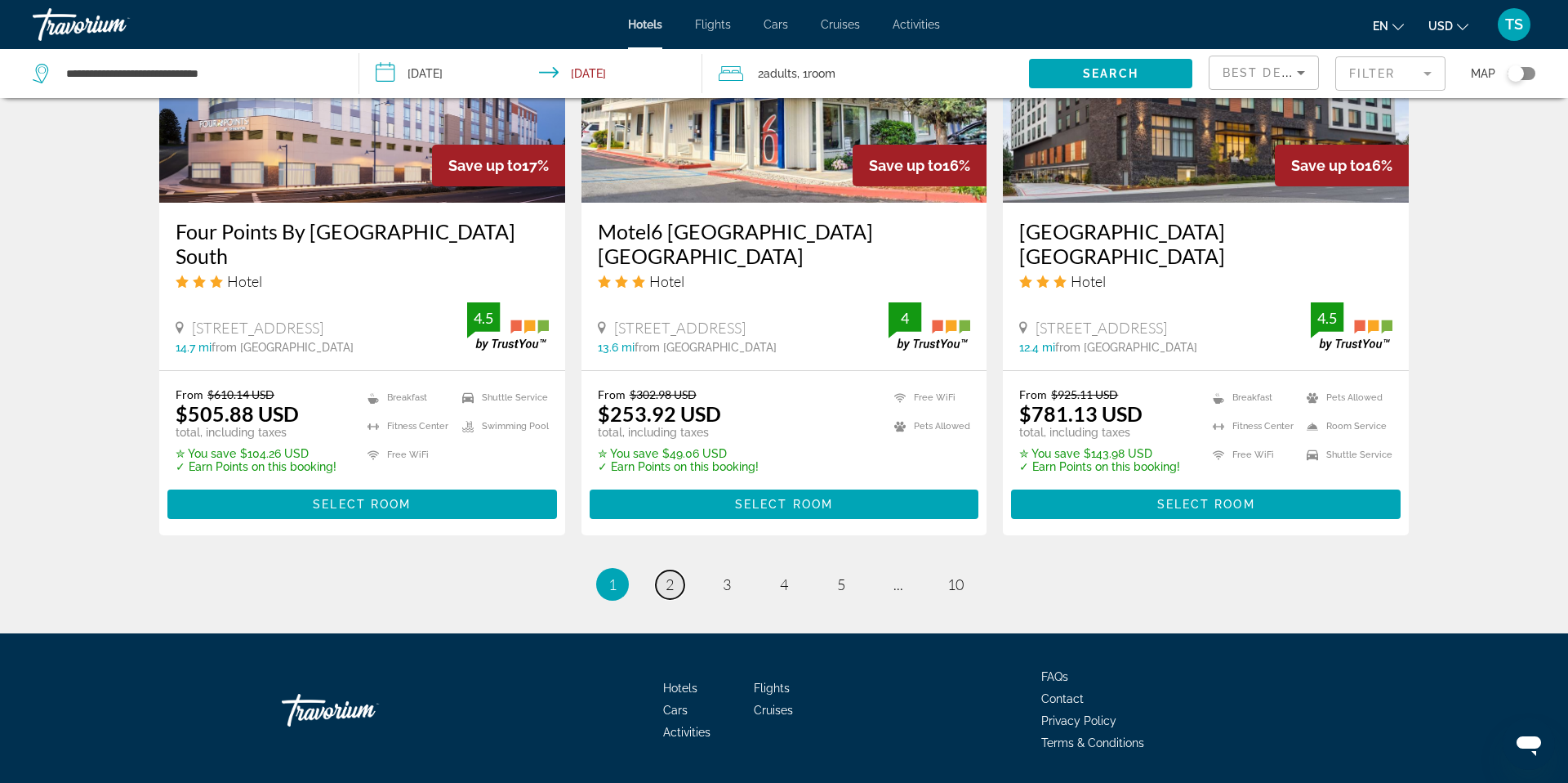
click at [673, 576] on span "2" at bounding box center [670, 584] width 8 height 18
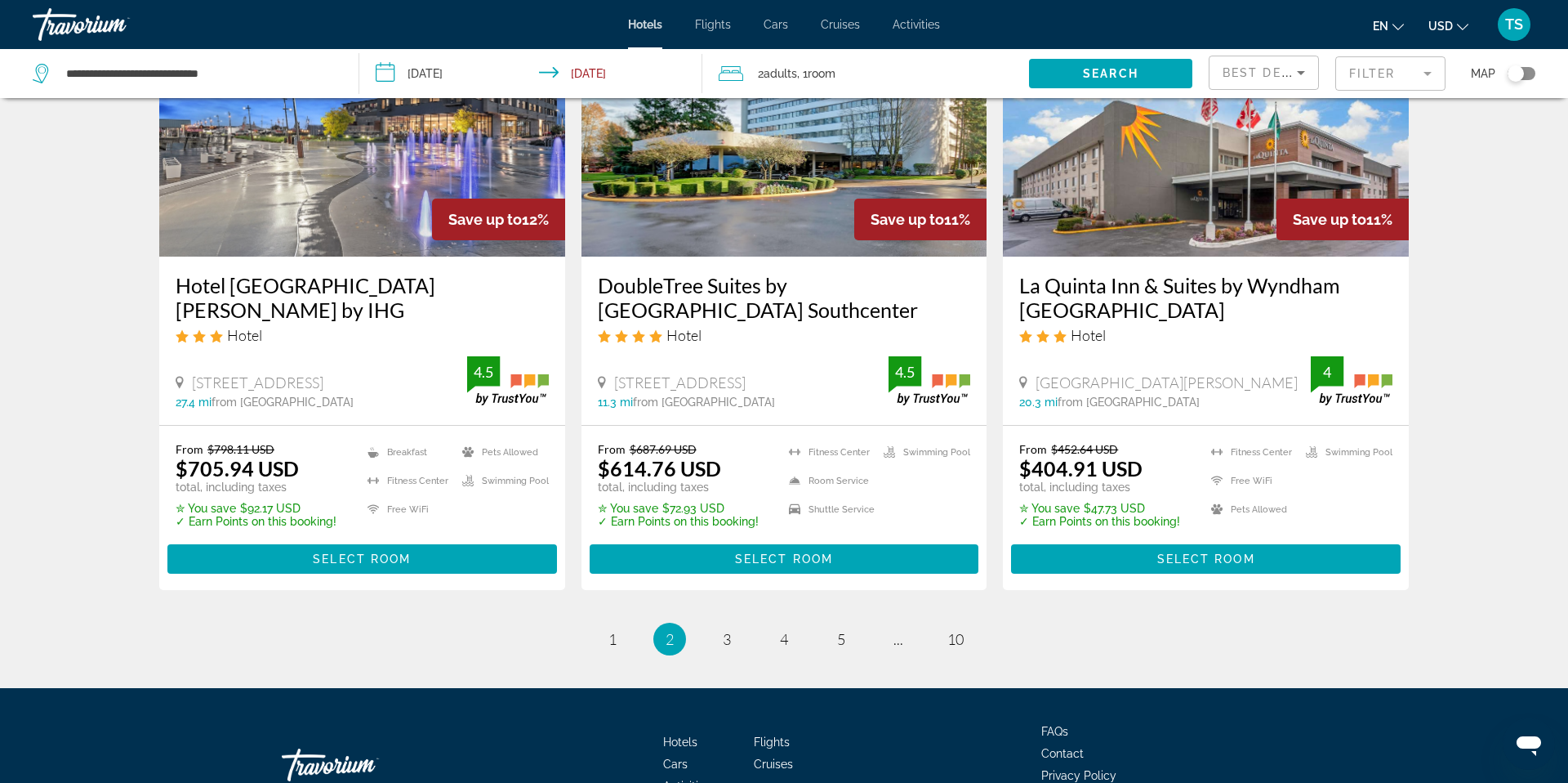
scroll to position [2147, 0]
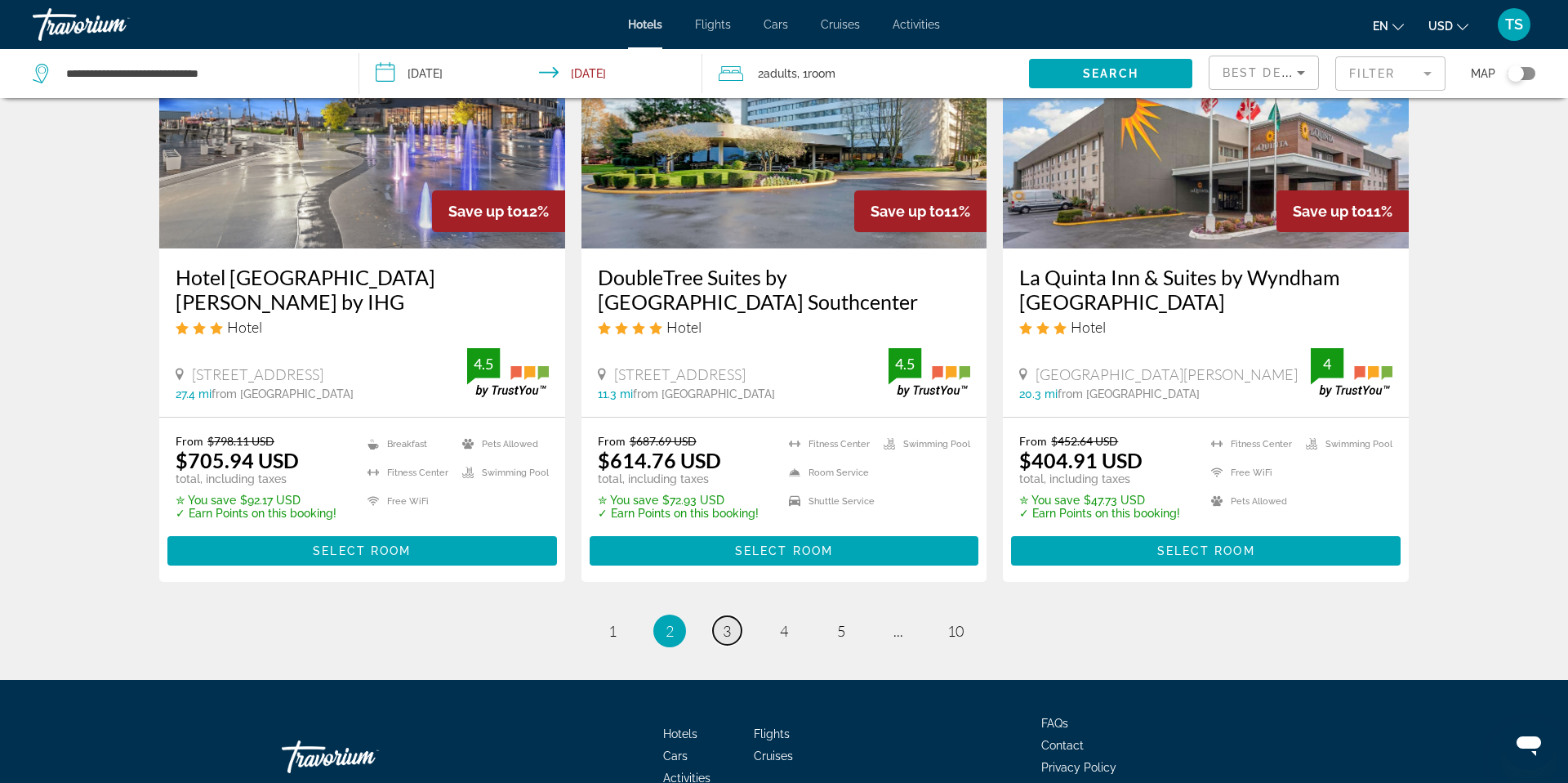
click at [730, 622] on span "3" at bounding box center [727, 631] width 8 height 18
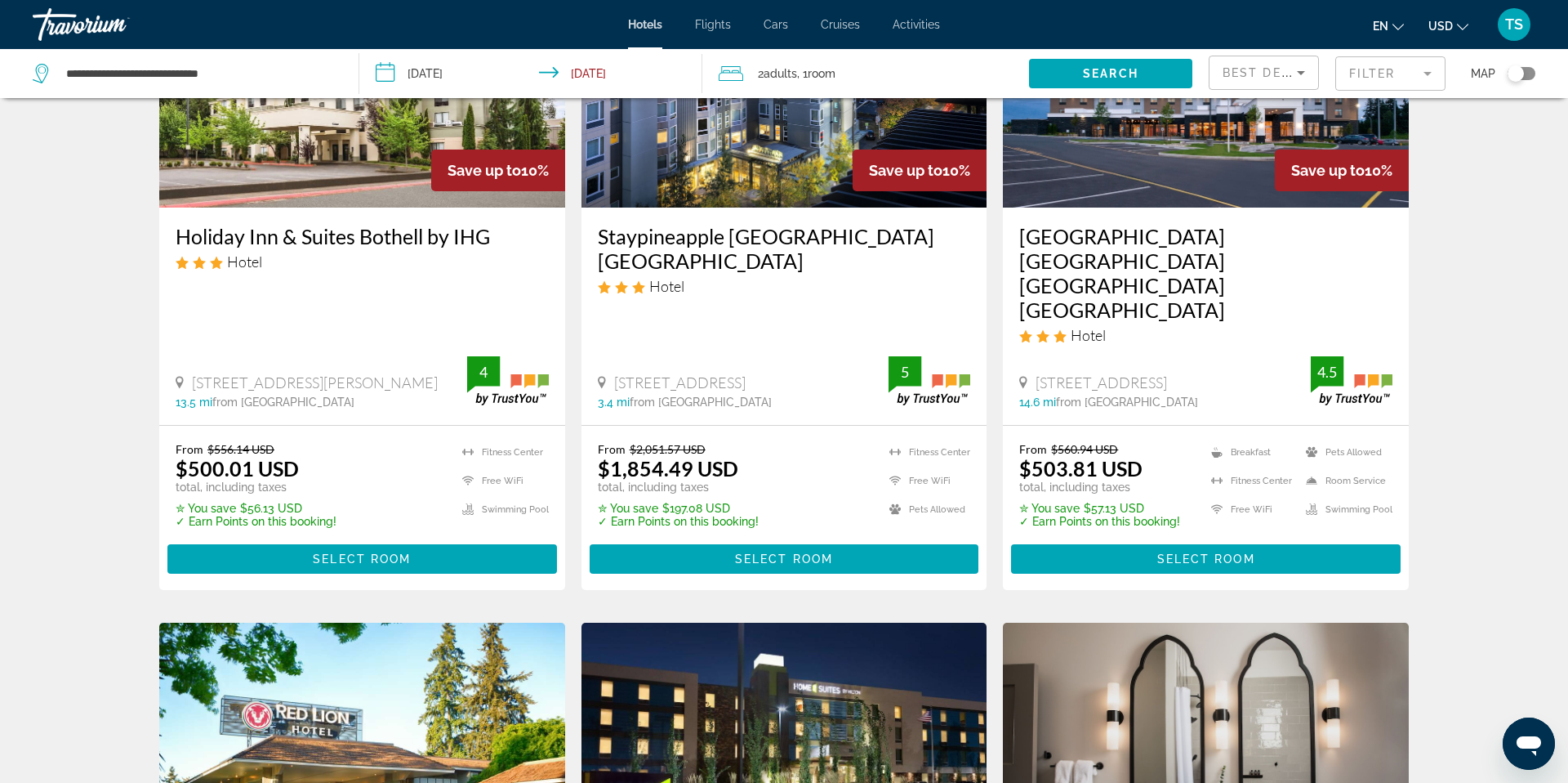
scroll to position [863, 0]
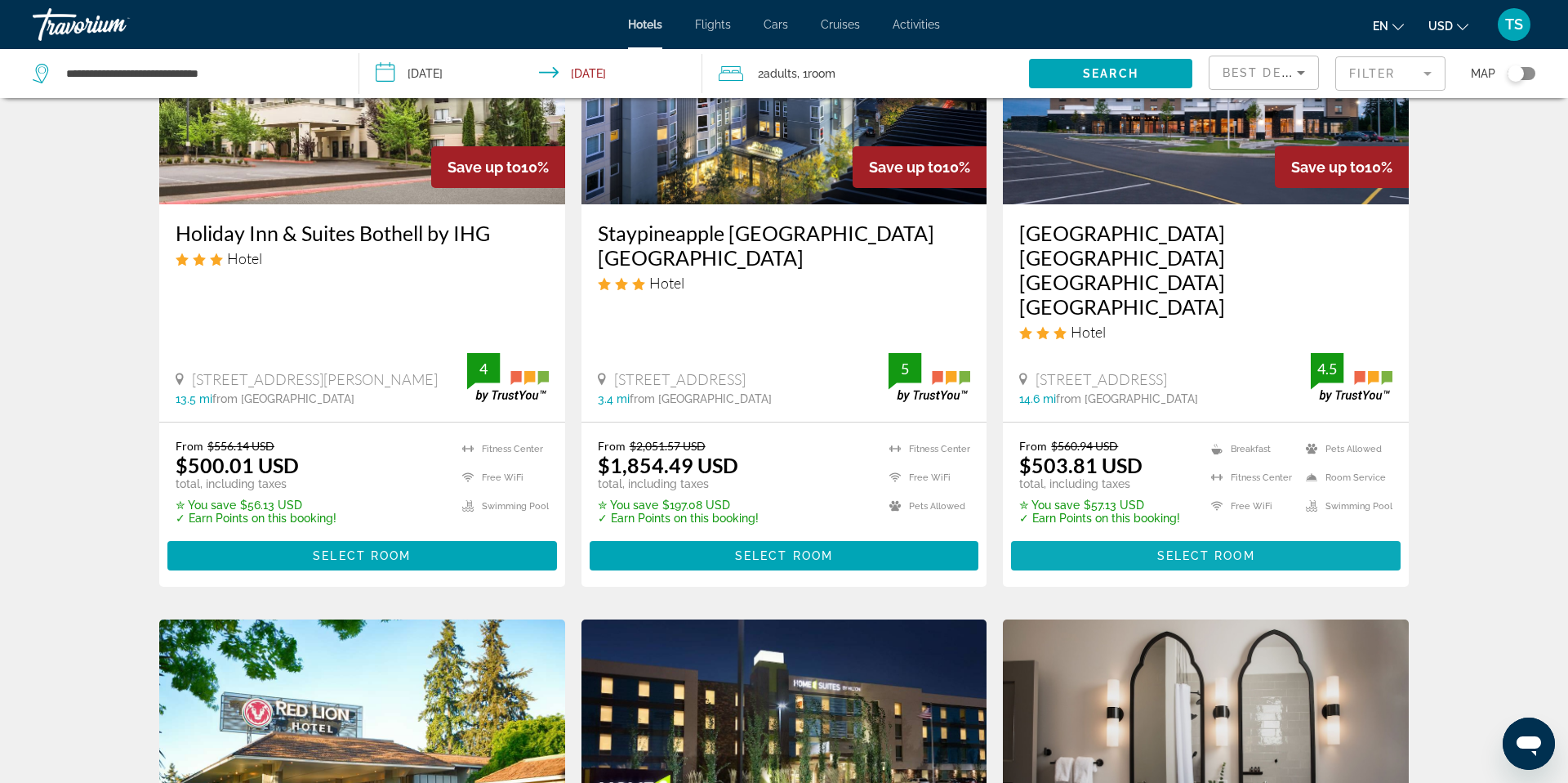
click at [1247, 549] on span "Select Room" at bounding box center [1206, 556] width 98 height 13
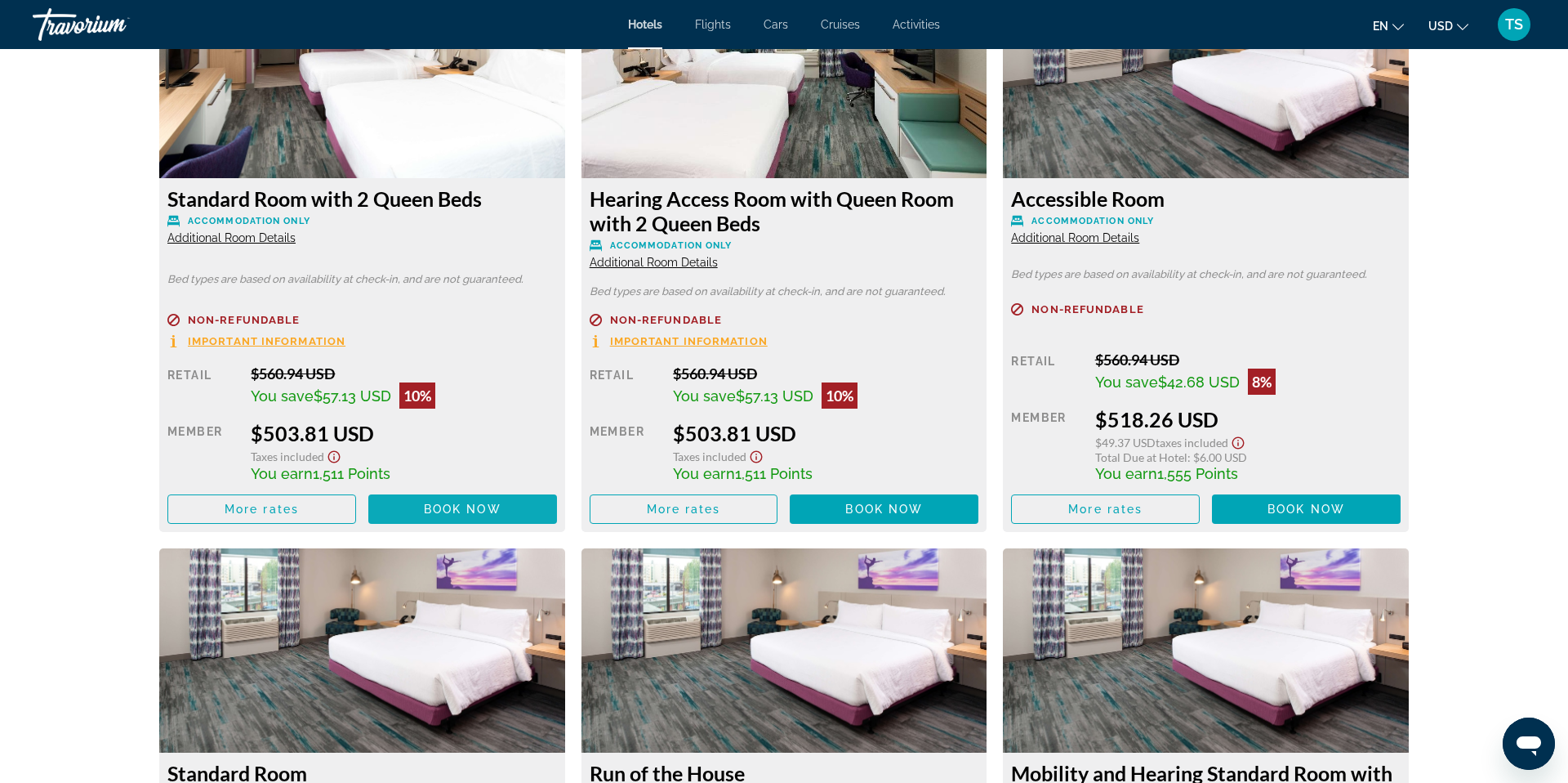
scroll to position [2283, 0]
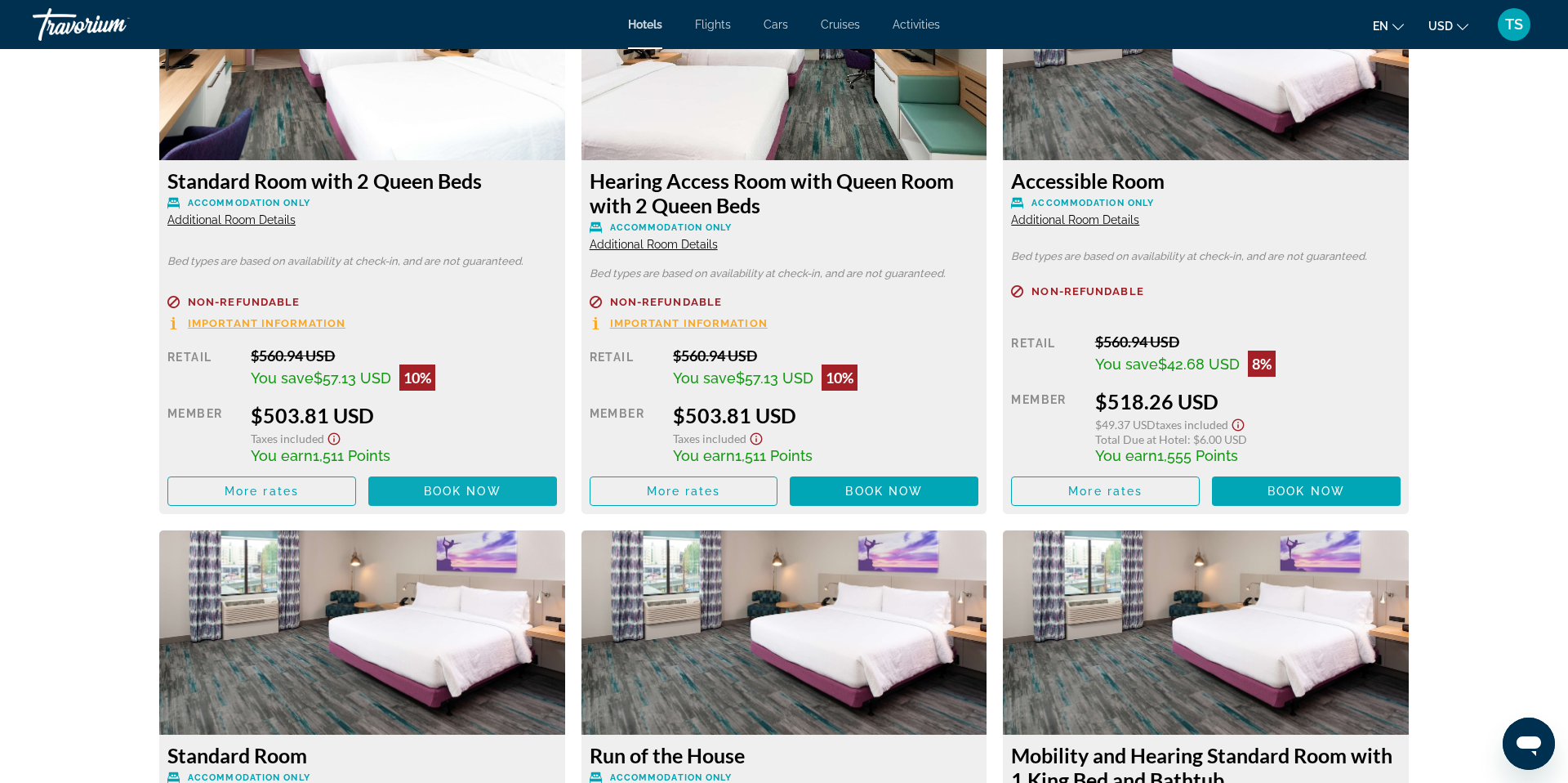
click at [486, 489] on span "Book now" at bounding box center [462, 491] width 78 height 13
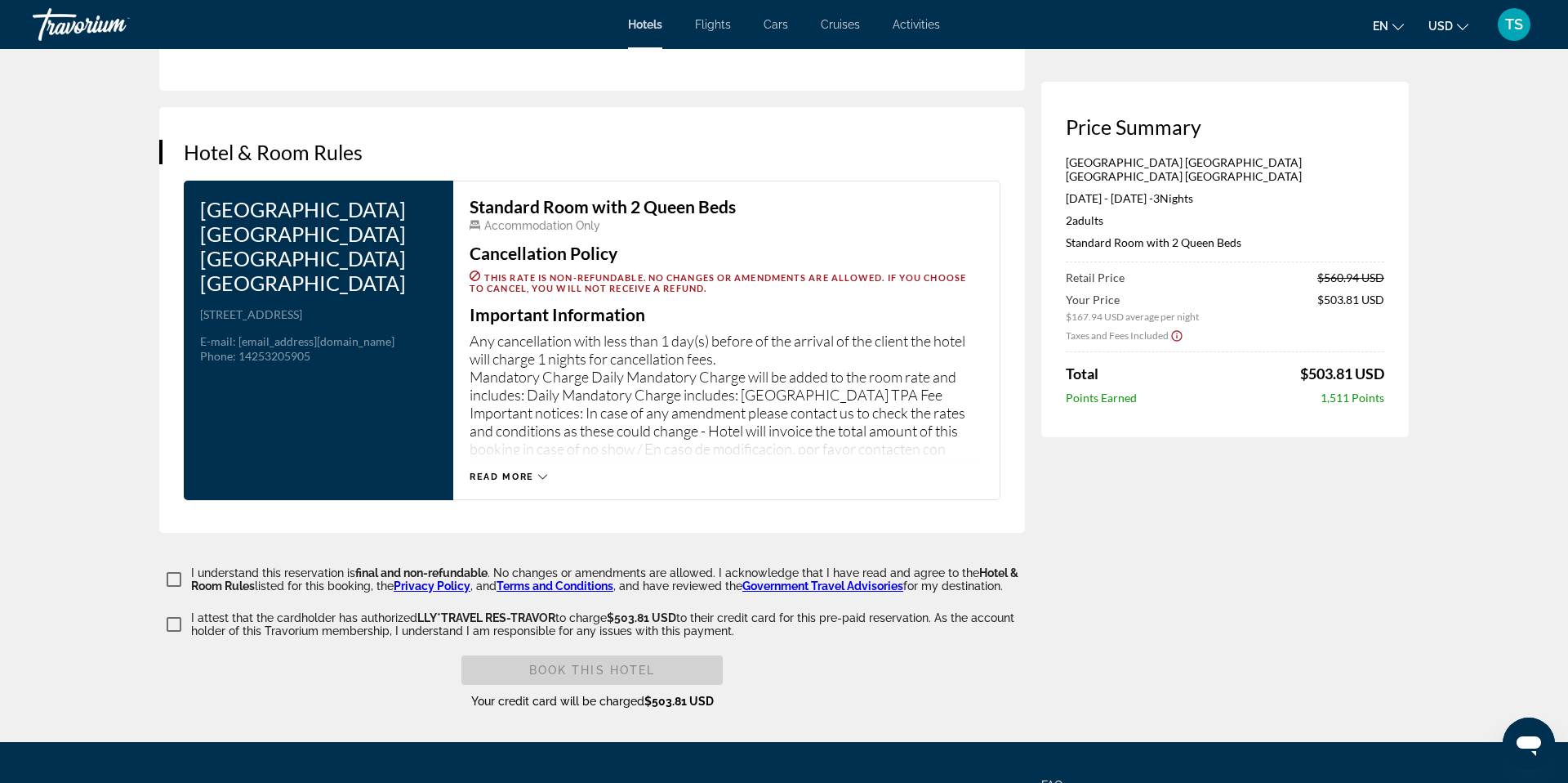
scroll to position [2045, 0]
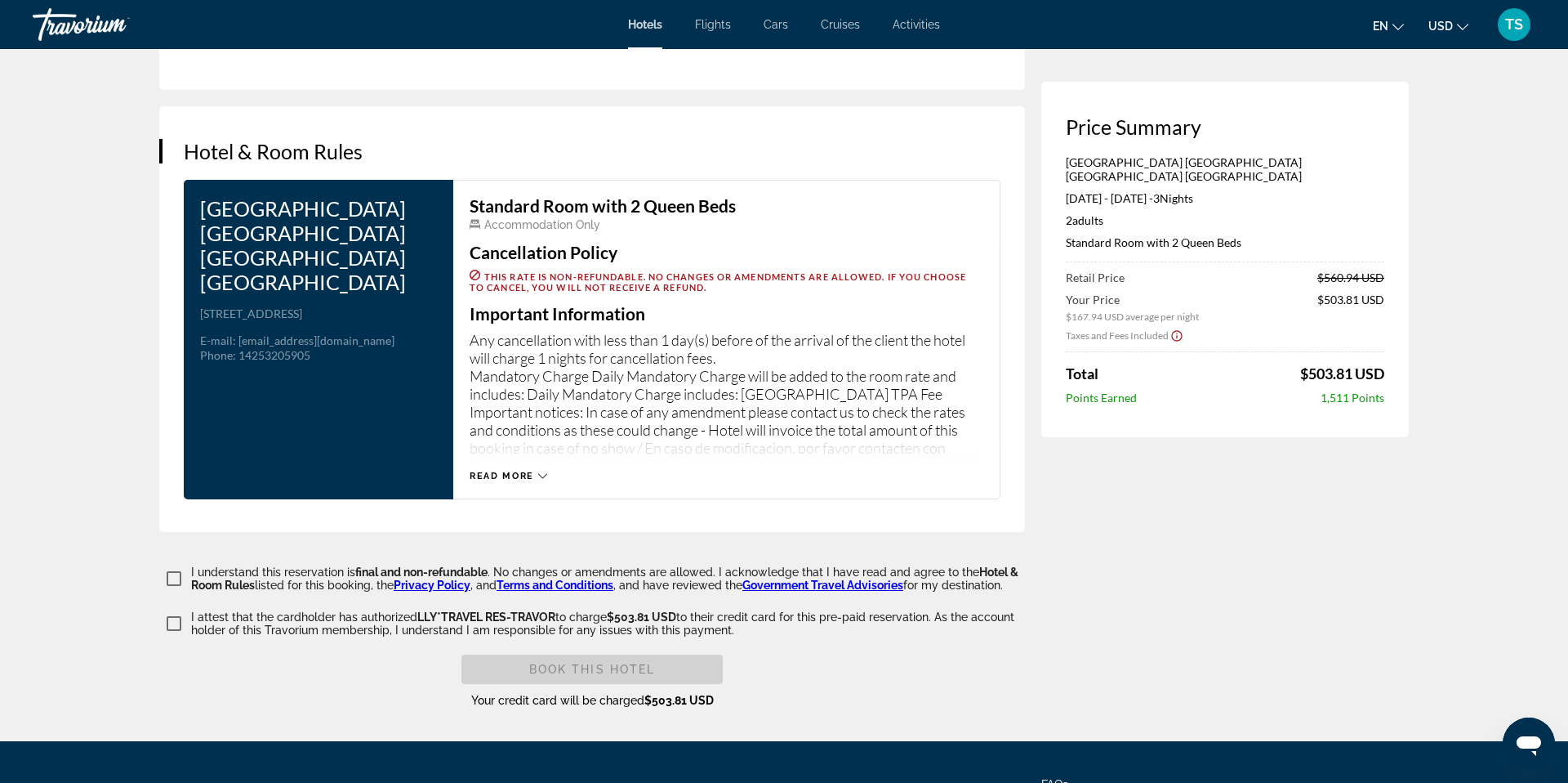
click at [527, 471] on span "Read more" at bounding box center [501, 476] width 64 height 10
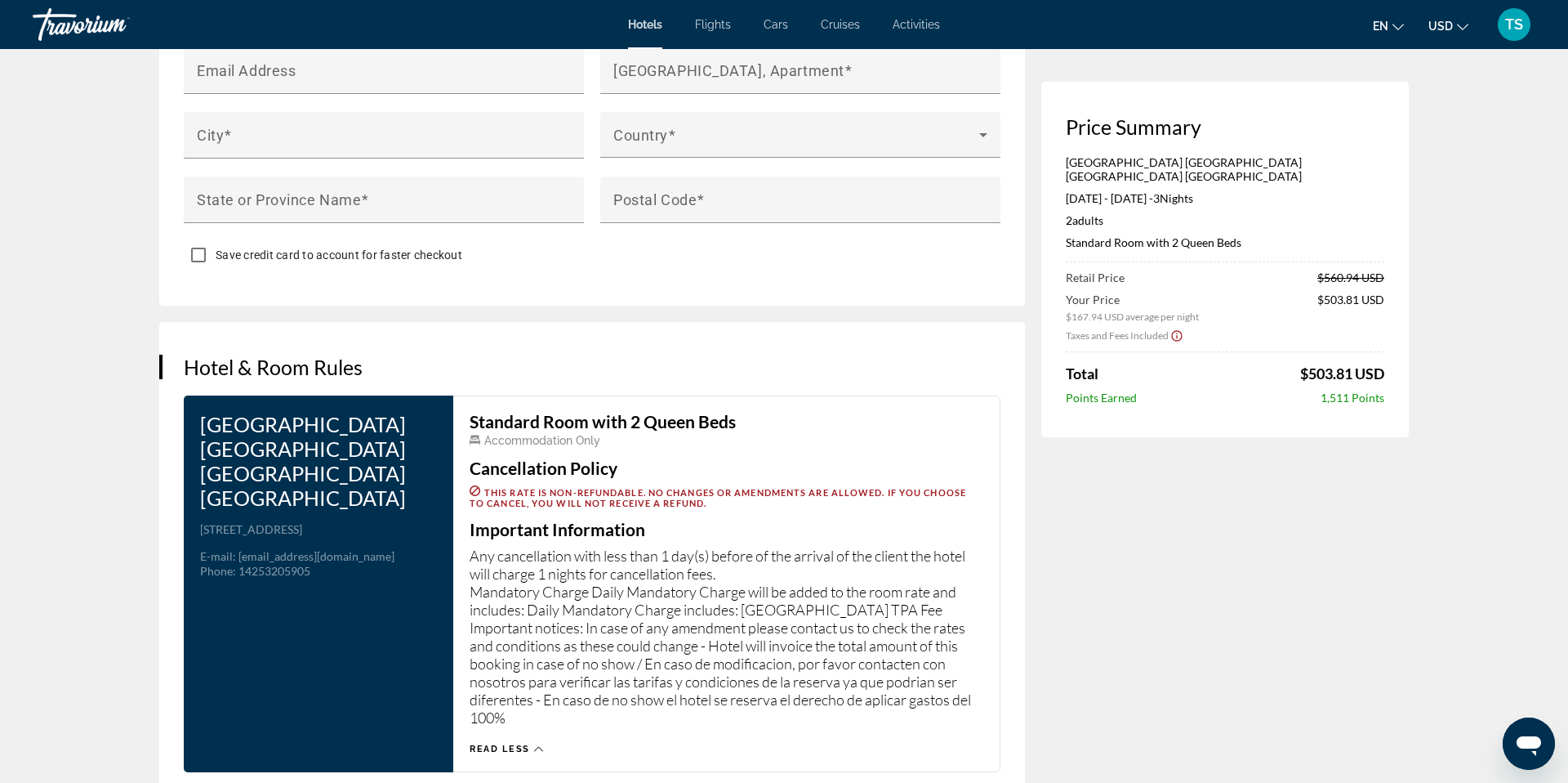
scroll to position [2157, 0]
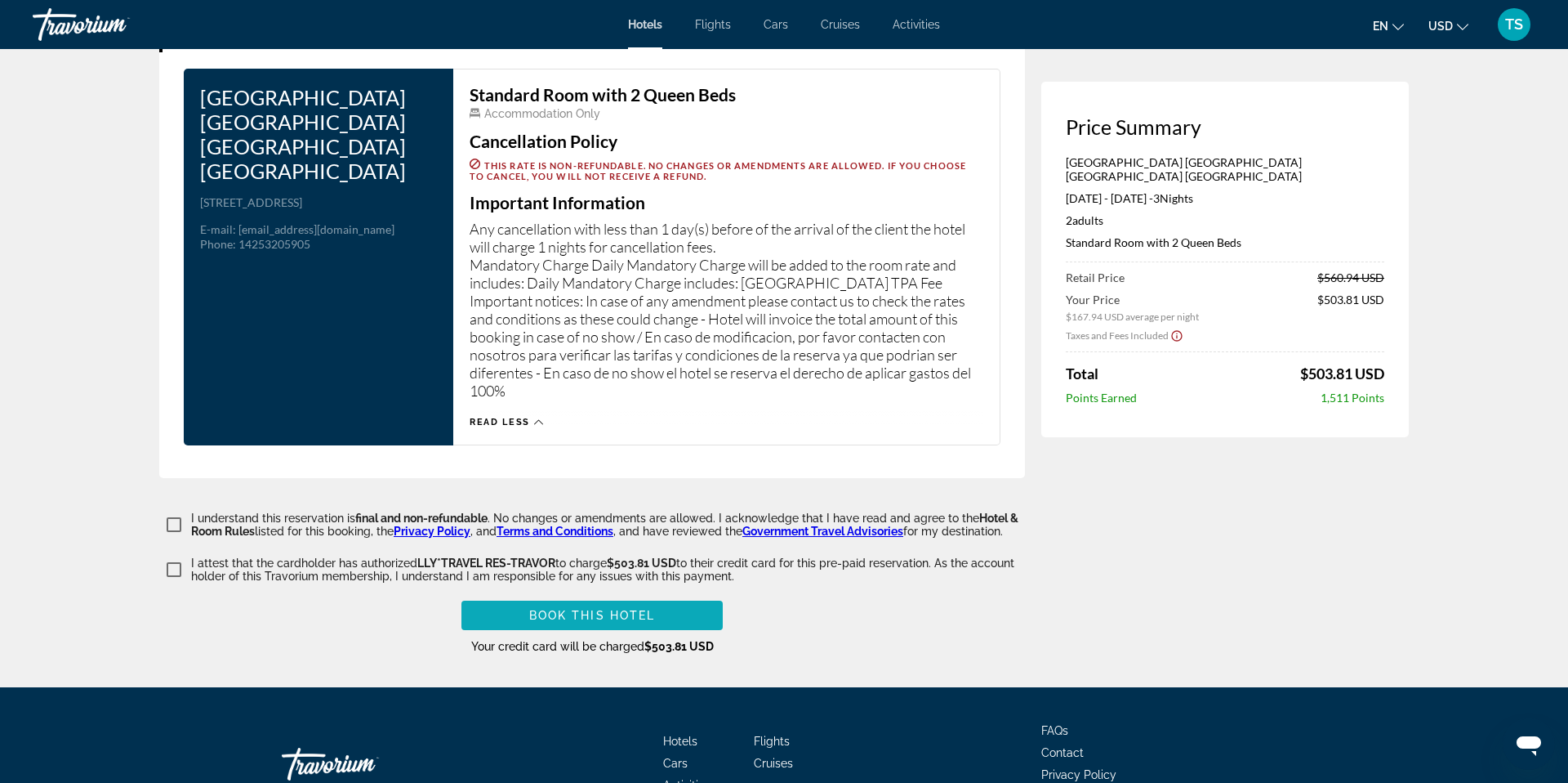
click at [623, 609] on span "Book this hotel" at bounding box center [593, 616] width 127 height 13
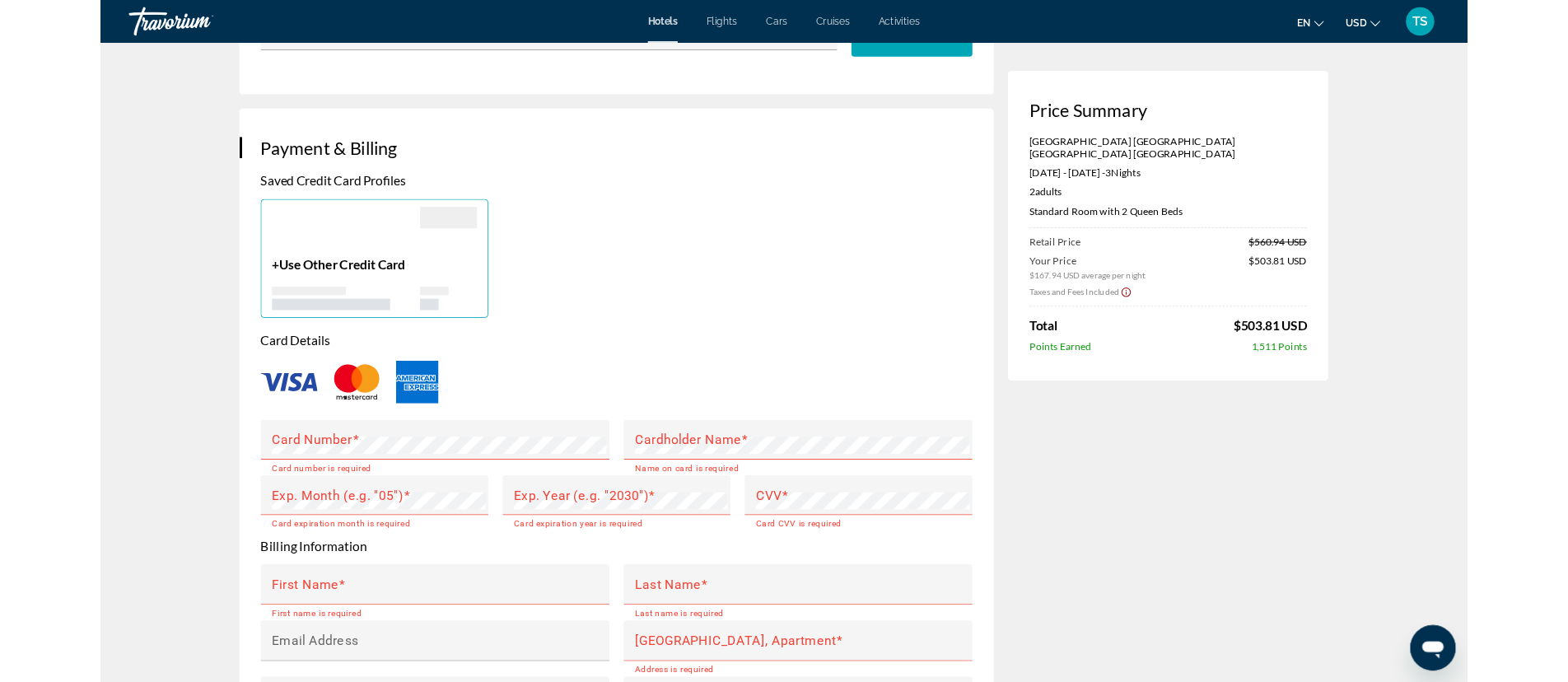
scroll to position [1207, 0]
